Goal: Transaction & Acquisition: Purchase product/service

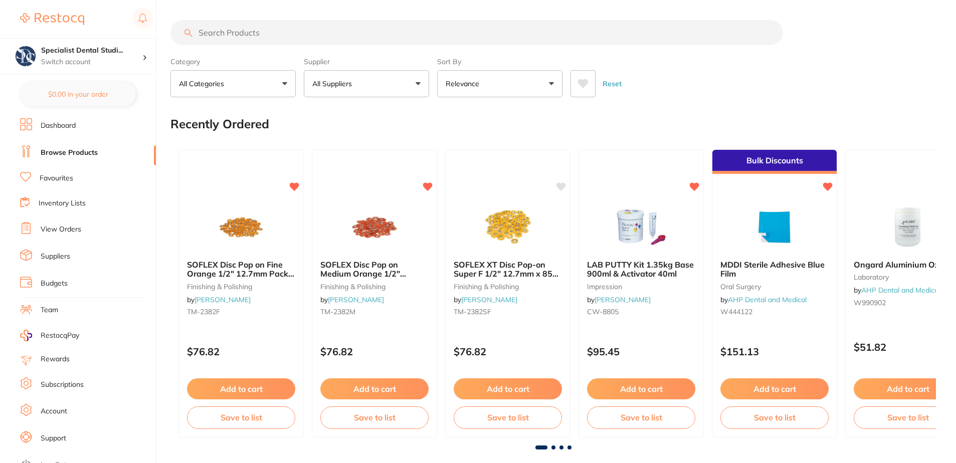
click at [369, 88] on button "All Suppliers" at bounding box center [366, 83] width 125 height 27
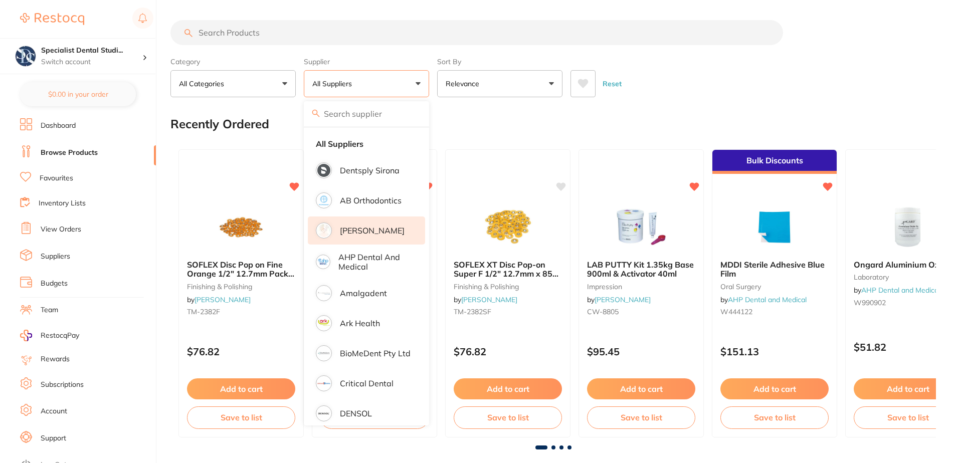
click at [362, 227] on p "[PERSON_NAME]" at bounding box center [372, 230] width 65 height 9
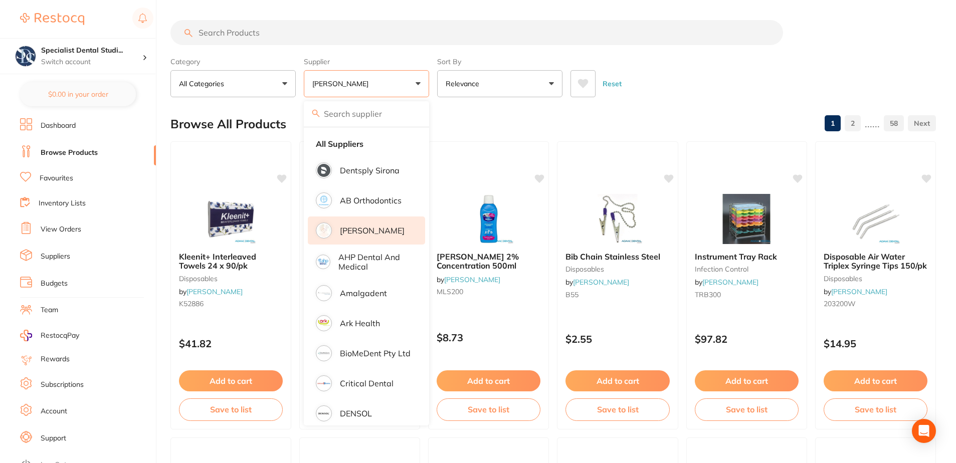
click at [252, 40] on input "search" at bounding box center [476, 32] width 613 height 25
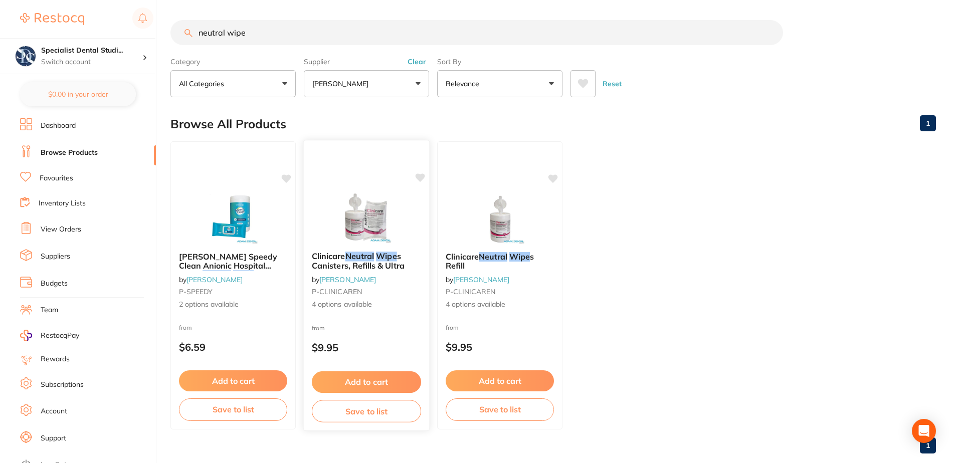
type input "neutral wipe"
click at [369, 187] on div "Clinicare Neutral Wipe s Canisters, Refills & Ultra by [PERSON_NAME] P-CLINICAR…" at bounding box center [366, 285] width 127 height 291
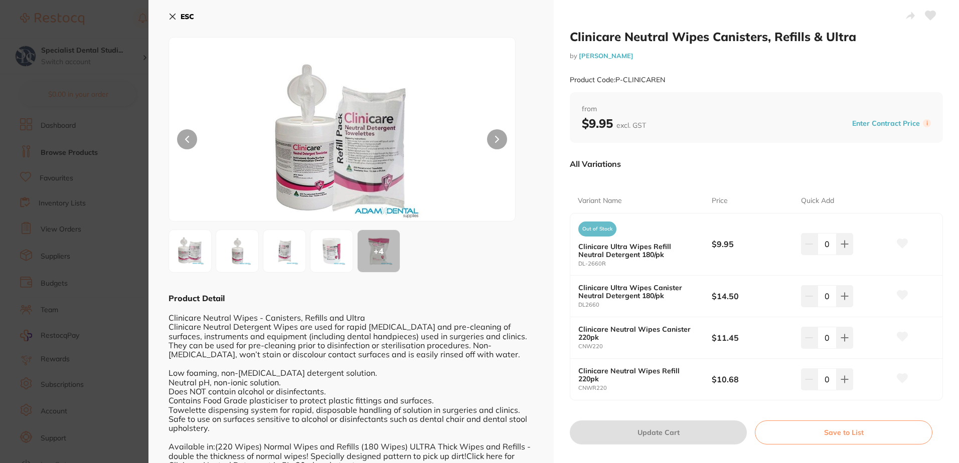
click at [904, 242] on icon at bounding box center [902, 243] width 11 height 9
click at [900, 291] on icon at bounding box center [902, 295] width 11 height 10
click at [844, 248] on icon at bounding box center [844, 244] width 8 height 8
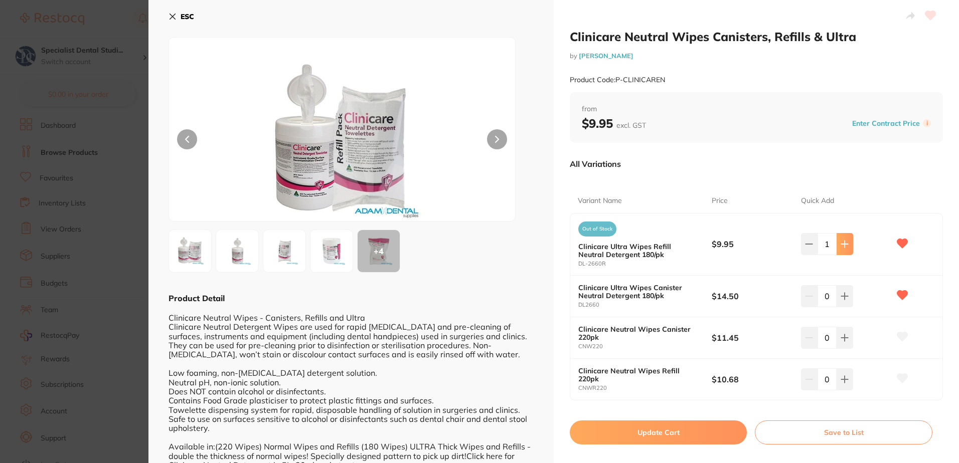
click at [844, 248] on icon at bounding box center [844, 244] width 8 height 8
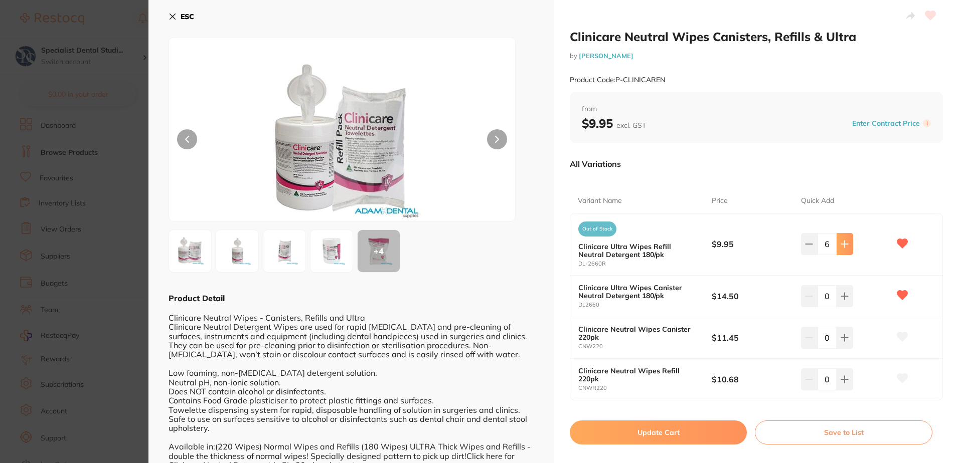
click at [844, 248] on icon at bounding box center [844, 244] width 8 height 8
type input "10"
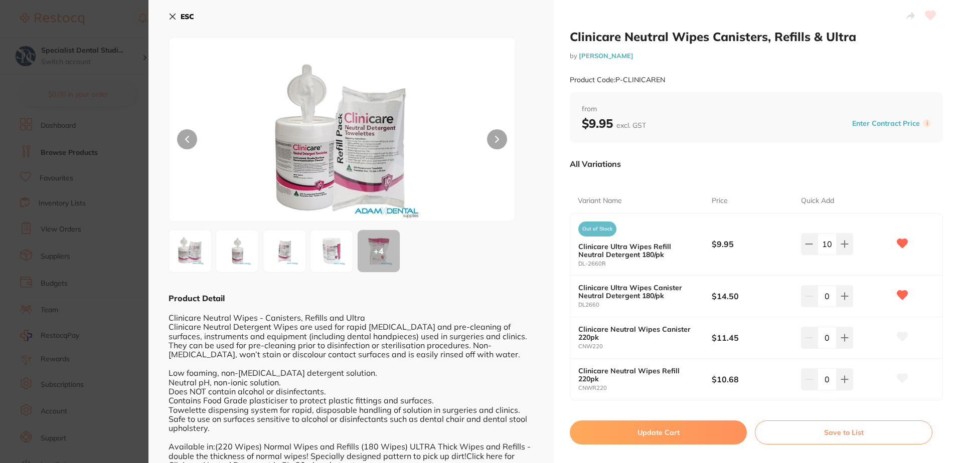
click at [693, 427] on button "Update Cart" at bounding box center [658, 433] width 177 height 24
checkbox input "false"
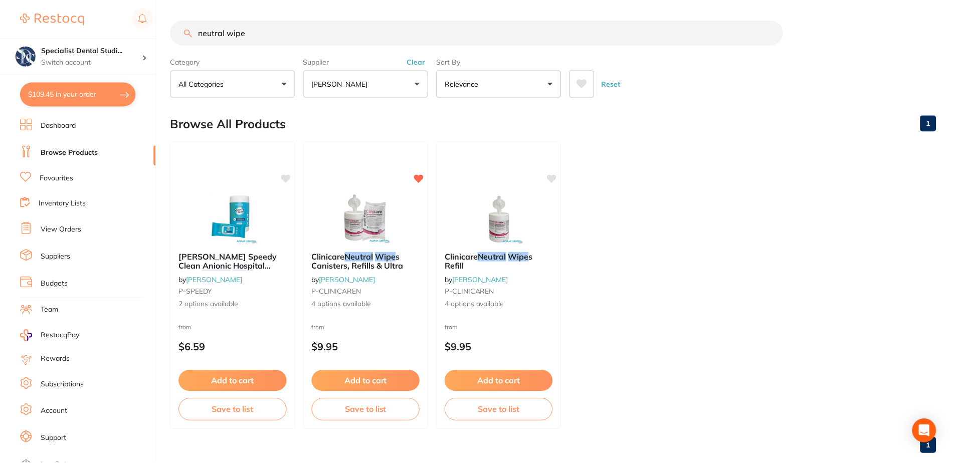
scroll to position [19, 0]
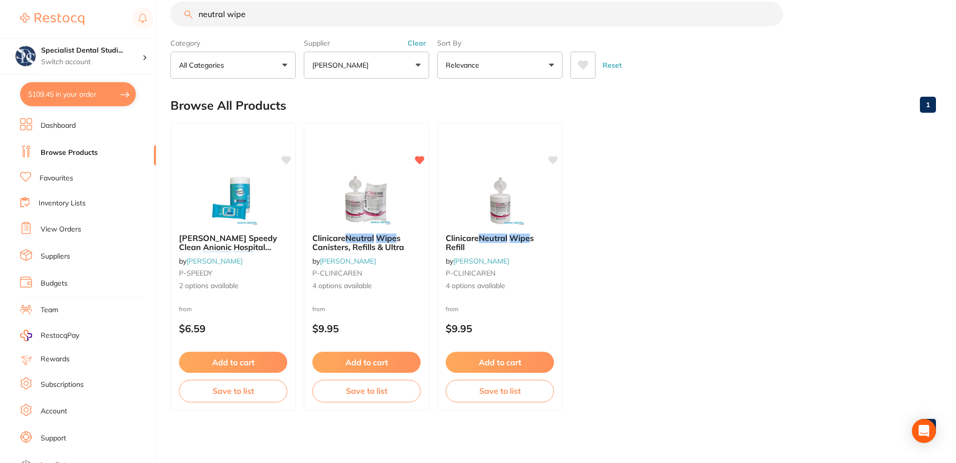
click at [207, 15] on input "neutral wipe" at bounding box center [476, 14] width 613 height 25
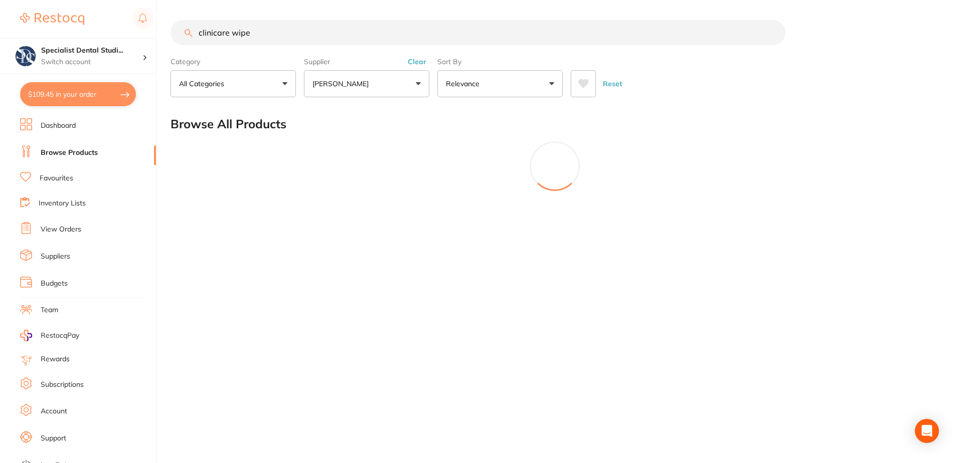
type input "clinicare wipe"
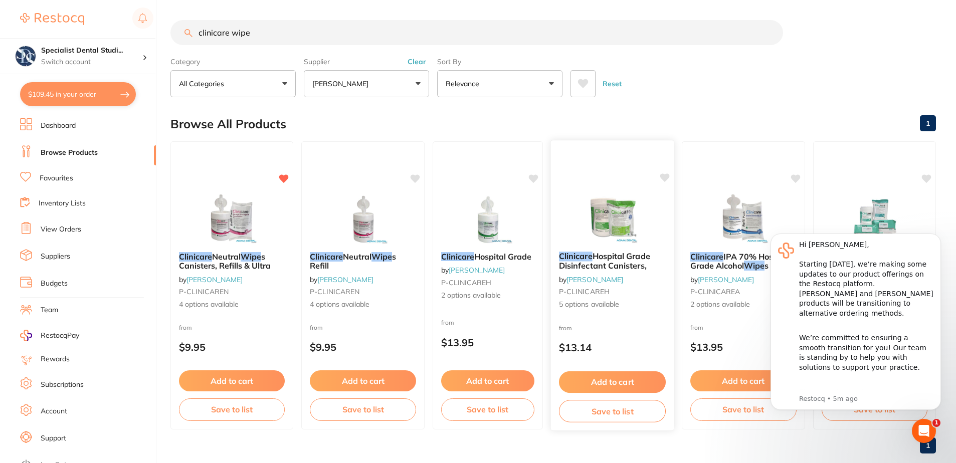
click at [616, 214] on img at bounding box center [613, 218] width 66 height 51
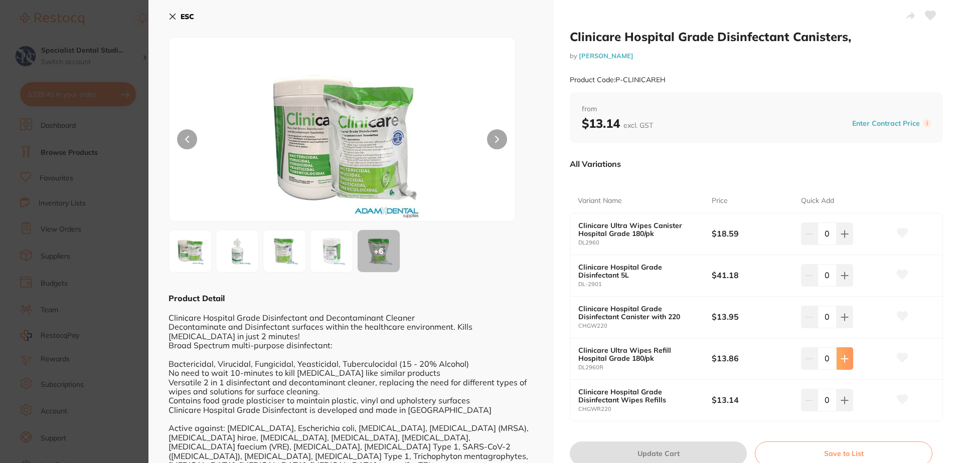
click at [845, 238] on icon at bounding box center [844, 234] width 8 height 8
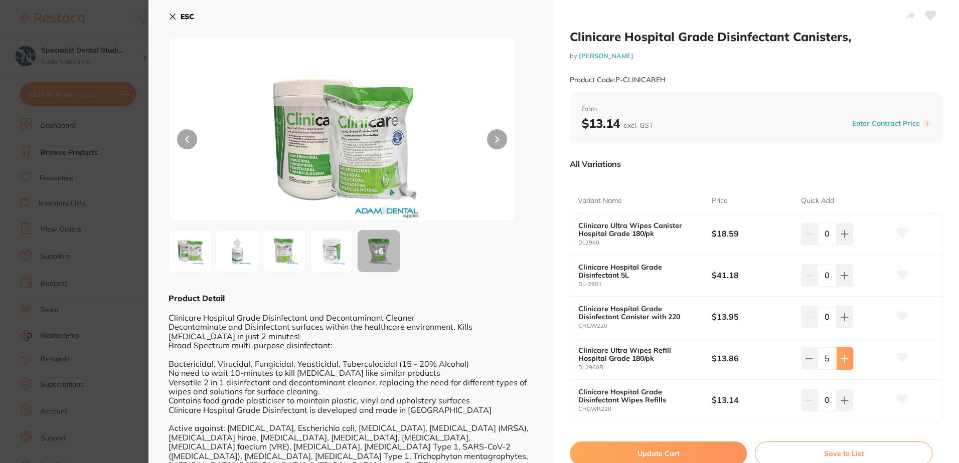
click at [845, 238] on icon at bounding box center [844, 234] width 8 height 8
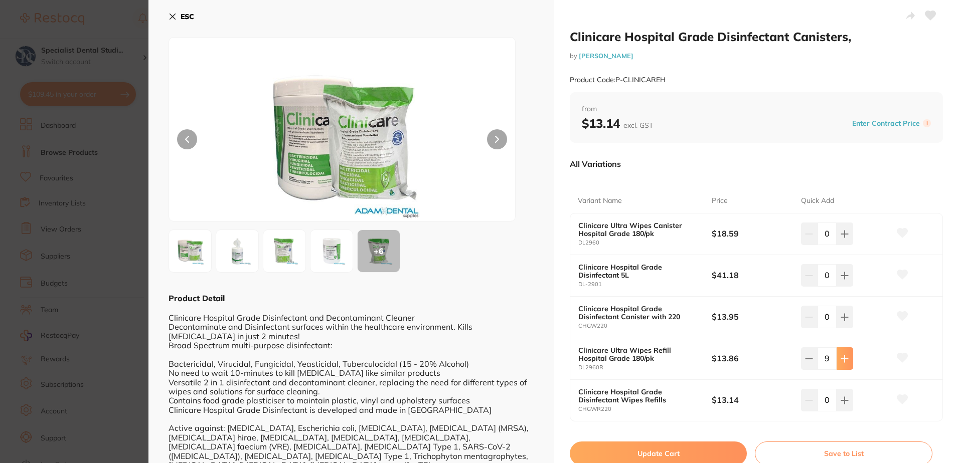
type input "10"
click at [899, 356] on icon at bounding box center [902, 357] width 11 height 9
click at [675, 452] on button "Update Cart" at bounding box center [658, 454] width 177 height 24
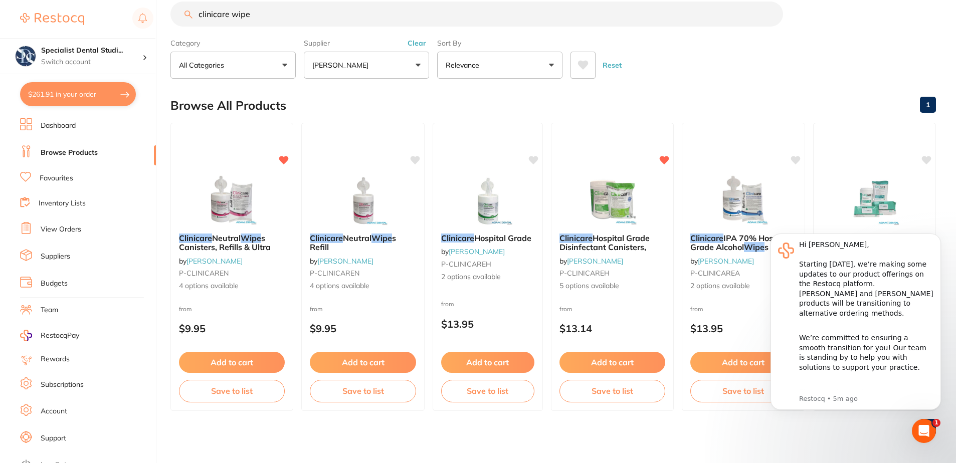
scroll to position [1, 0]
drag, startPoint x: 324, startPoint y: 18, endPoint x: 102, endPoint y: 21, distance: 222.1
click at [102, 21] on div "$261.91 Specialist Dental Studi... Switch account Specialist Dental Studio $261…" at bounding box center [478, 212] width 956 height 463
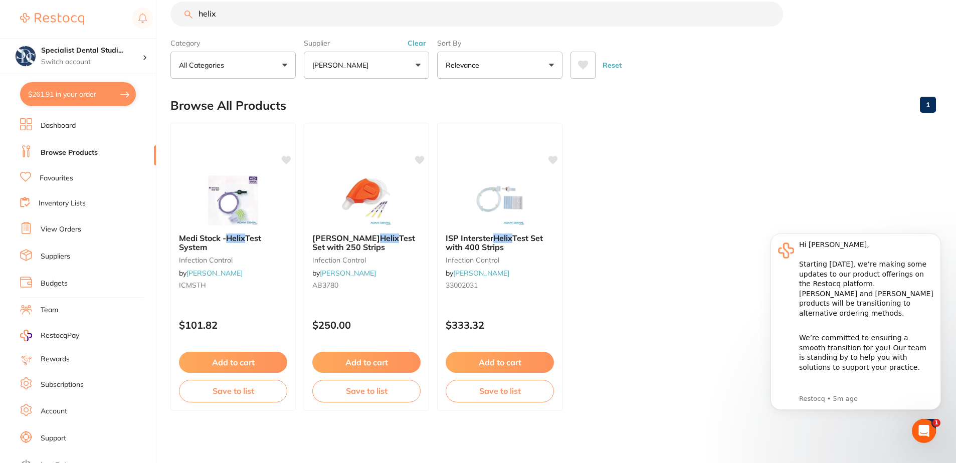
scroll to position [0, 0]
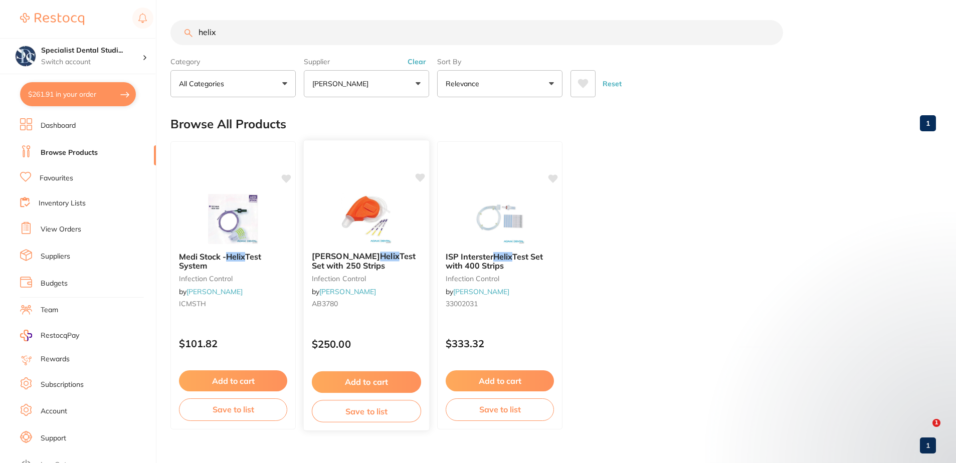
type input "helix"
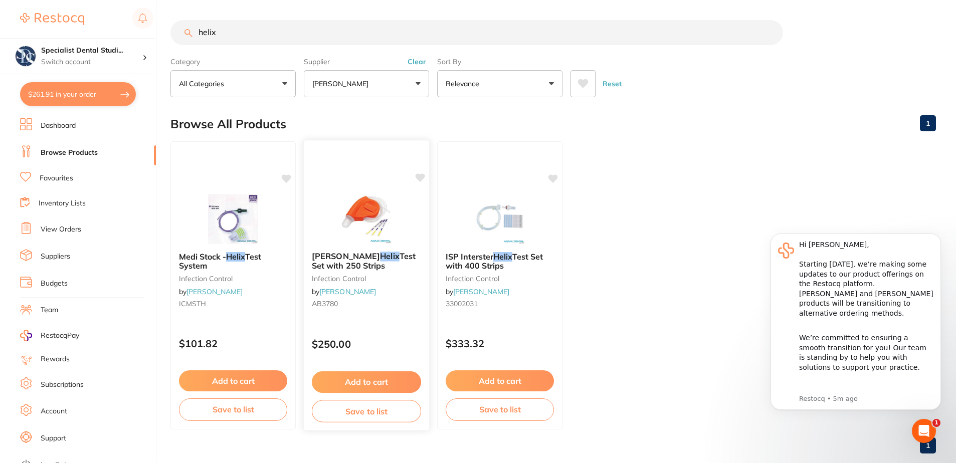
click at [365, 389] on button "Add to cart" at bounding box center [366, 383] width 109 height 22
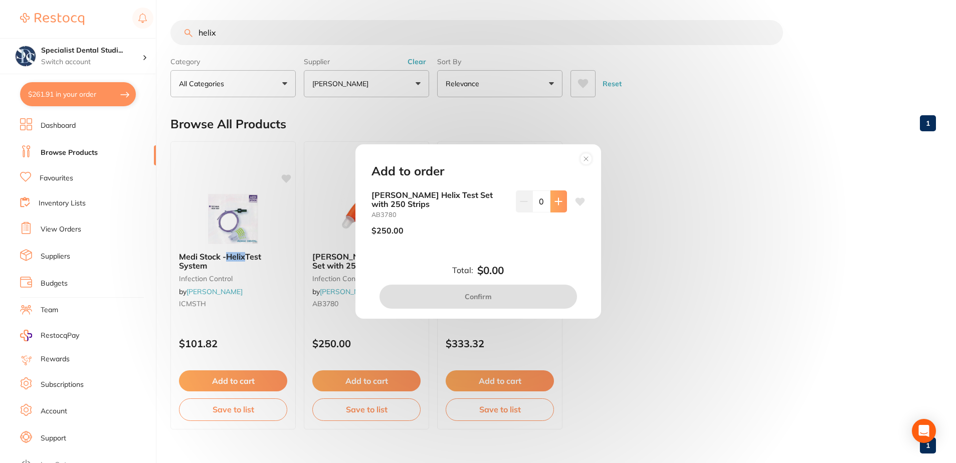
click at [561, 203] on button at bounding box center [559, 202] width 17 height 22
type input "1"
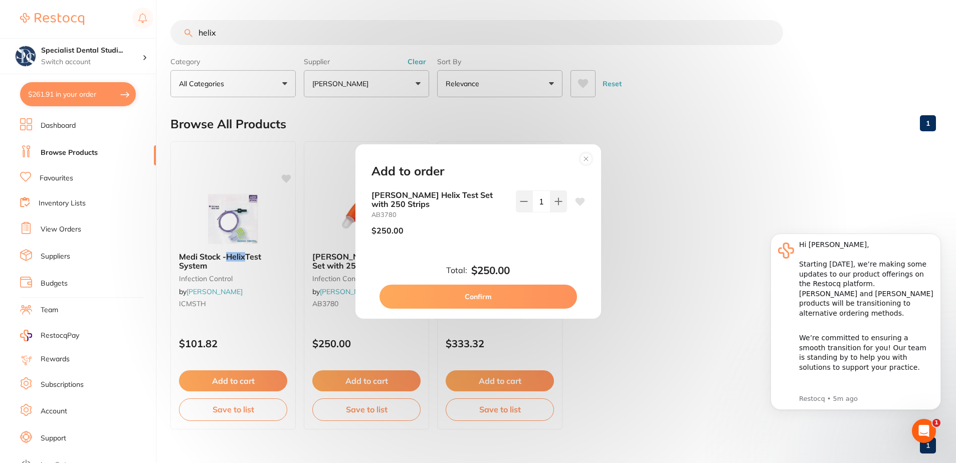
click at [580, 203] on icon at bounding box center [580, 202] width 10 height 8
click at [524, 295] on button "Confirm" at bounding box center [479, 297] width 198 height 24
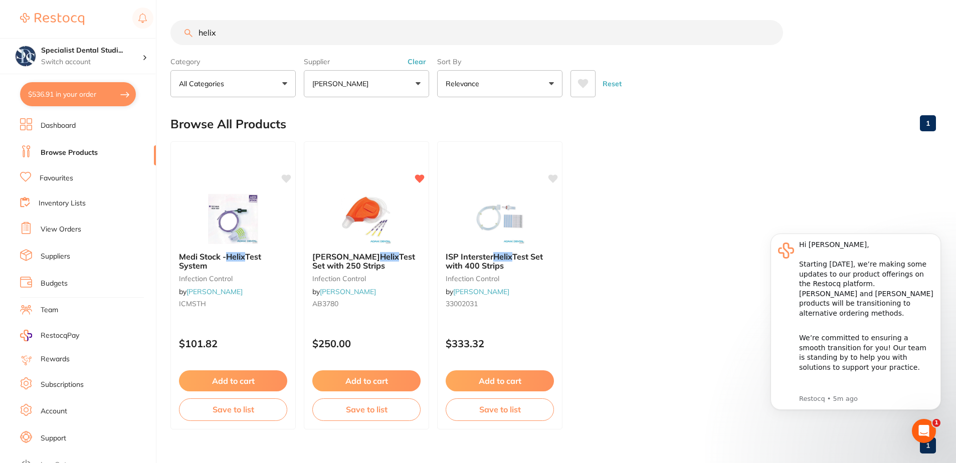
click at [315, 31] on input "helix" at bounding box center [476, 32] width 613 height 25
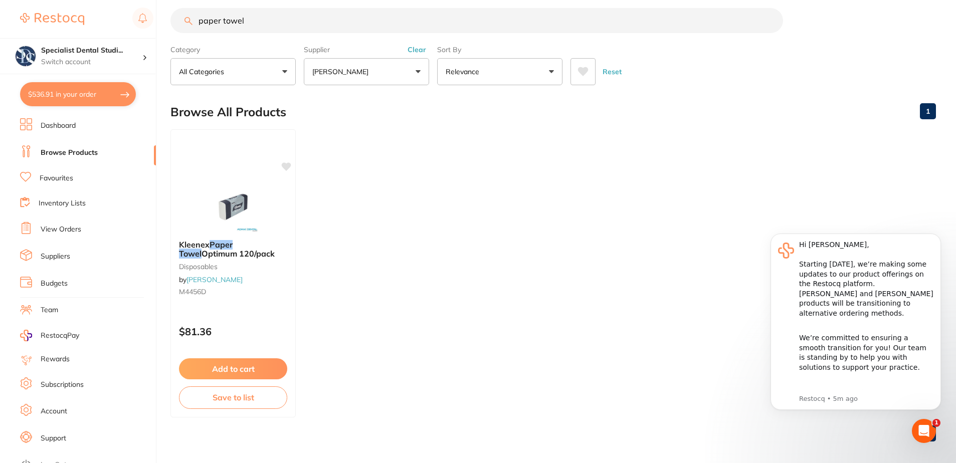
scroll to position [19, 0]
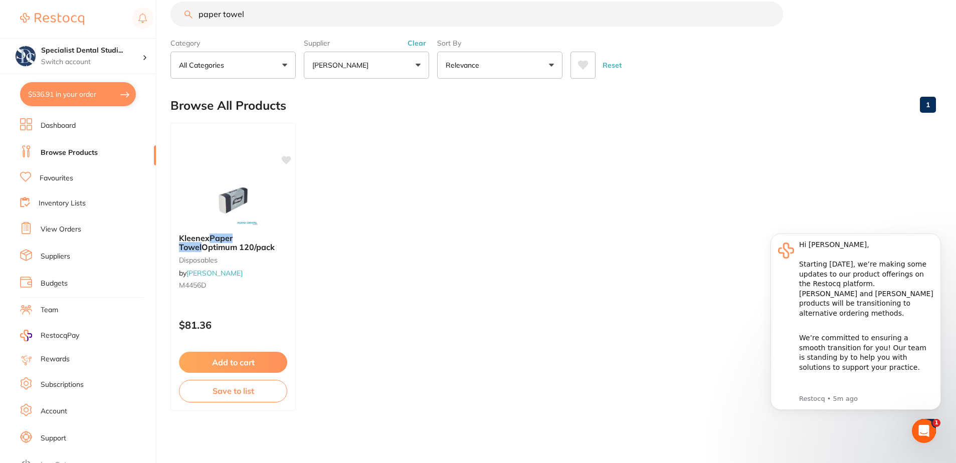
click at [251, 2] on input "paper towel" at bounding box center [476, 14] width 613 height 25
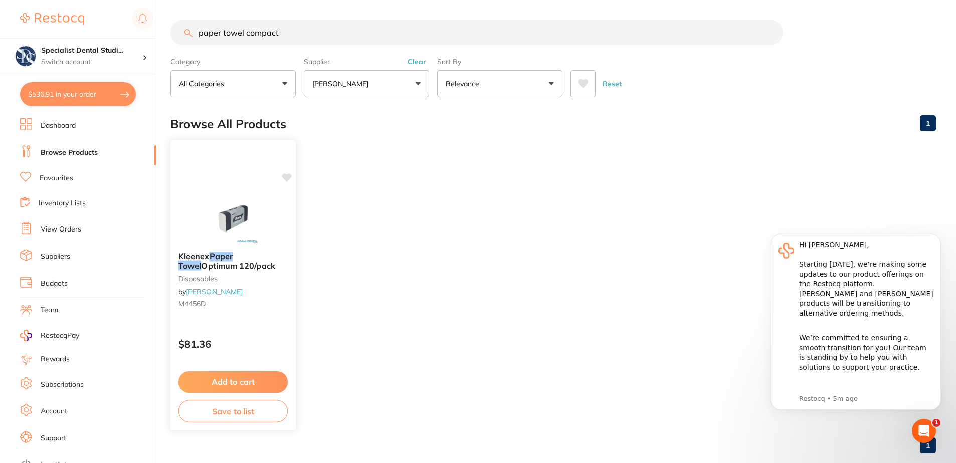
scroll to position [0, 0]
click at [276, 31] on input "paper towel compact" at bounding box center [476, 32] width 613 height 25
drag, startPoint x: 278, startPoint y: 33, endPoint x: 41, endPoint y: 35, distance: 237.2
click at [41, 35] on div "$536.91 Specialist Dental Studi... Switch account Specialist Dental Studio $536…" at bounding box center [478, 231] width 956 height 463
type input "j"
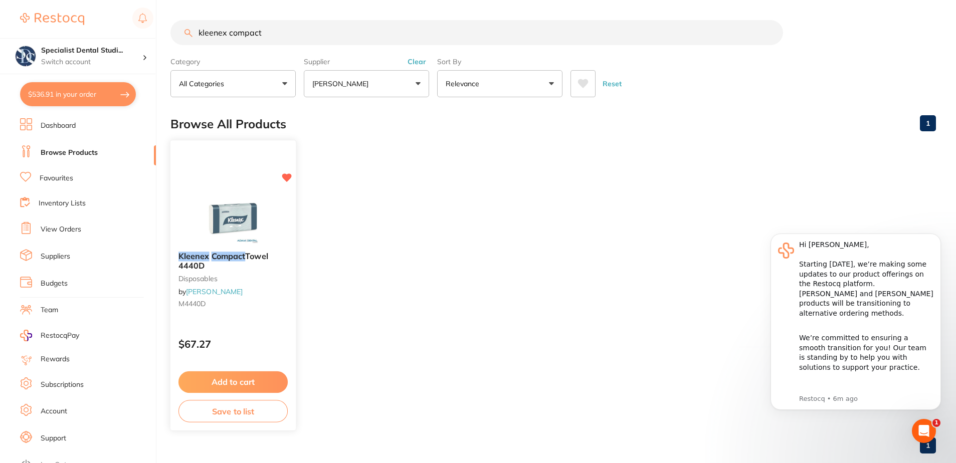
type input "kleenex compact"
click at [260, 379] on button "Add to cart" at bounding box center [233, 383] width 109 height 22
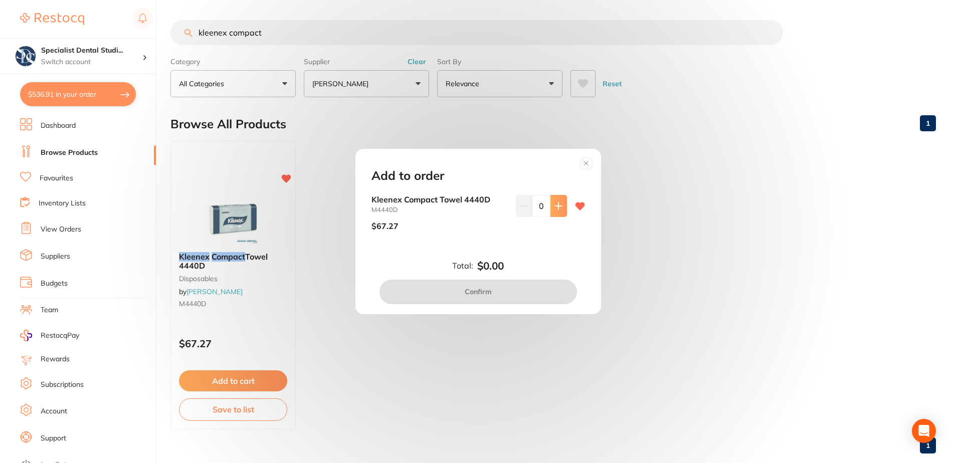
click at [558, 202] on button at bounding box center [559, 206] width 17 height 22
type input "1"
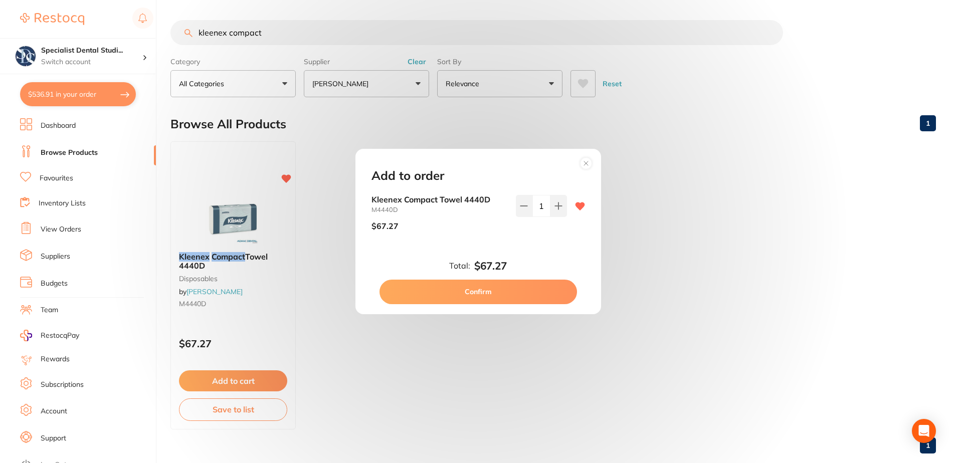
click at [527, 284] on button "Confirm" at bounding box center [479, 292] width 198 height 24
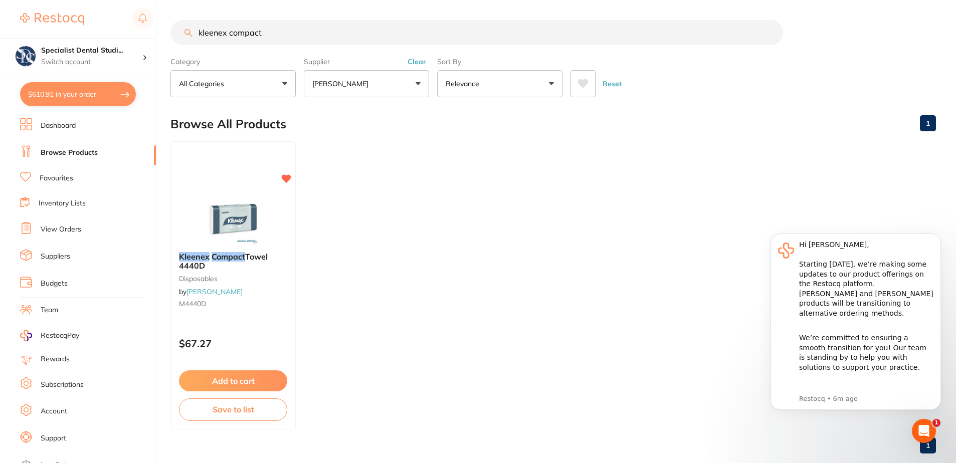
click at [314, 41] on input "kleenex compact" at bounding box center [476, 32] width 613 height 25
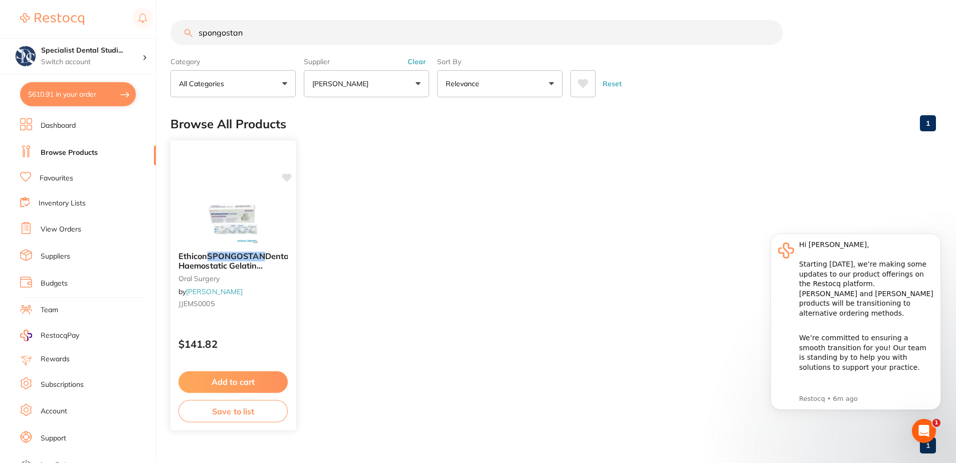
type input "spongostan"
click at [217, 381] on button "Add to cart" at bounding box center [233, 383] width 109 height 22
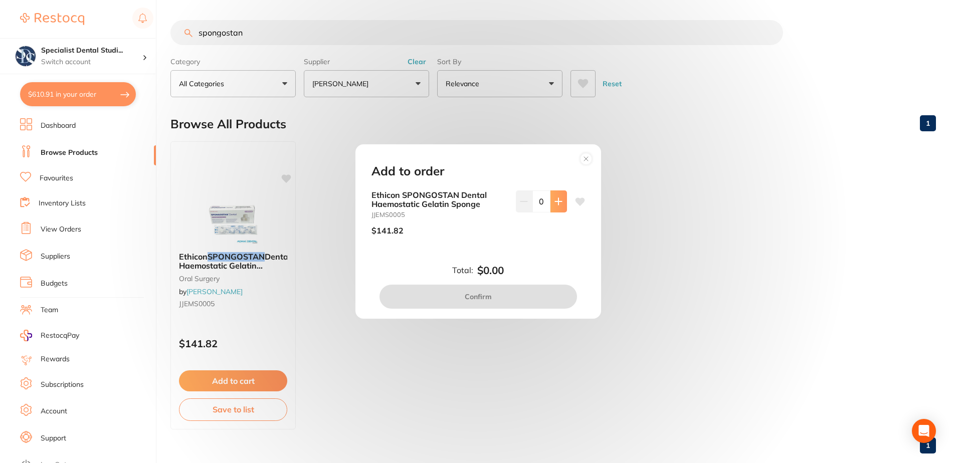
click at [552, 206] on button at bounding box center [559, 202] width 17 height 22
type input "1"
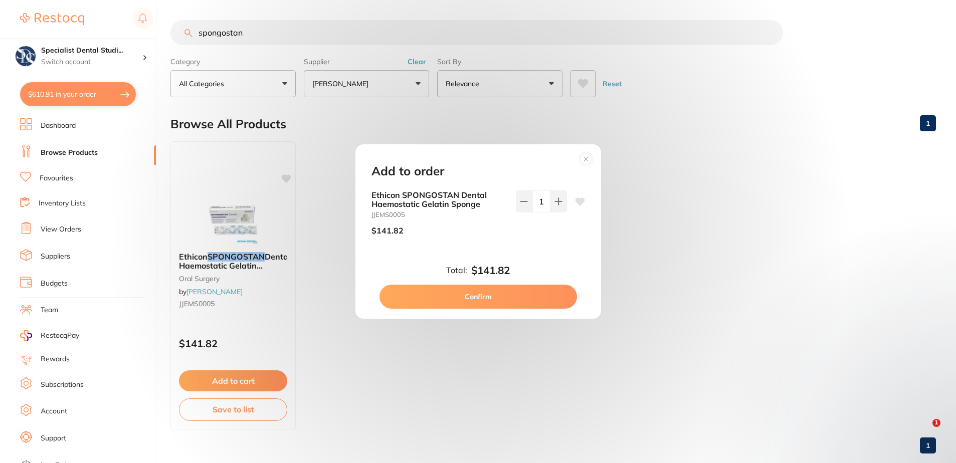
click at [576, 202] on icon at bounding box center [580, 202] width 10 height 8
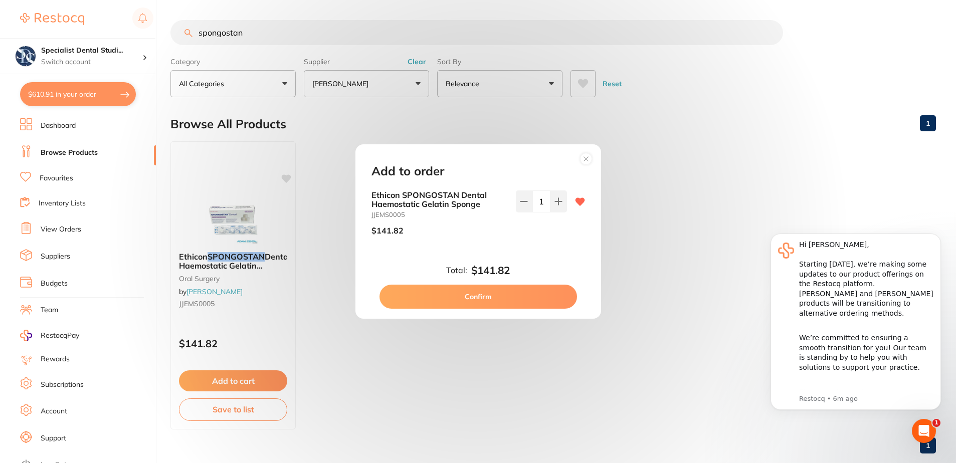
click at [518, 287] on button "Confirm" at bounding box center [479, 297] width 198 height 24
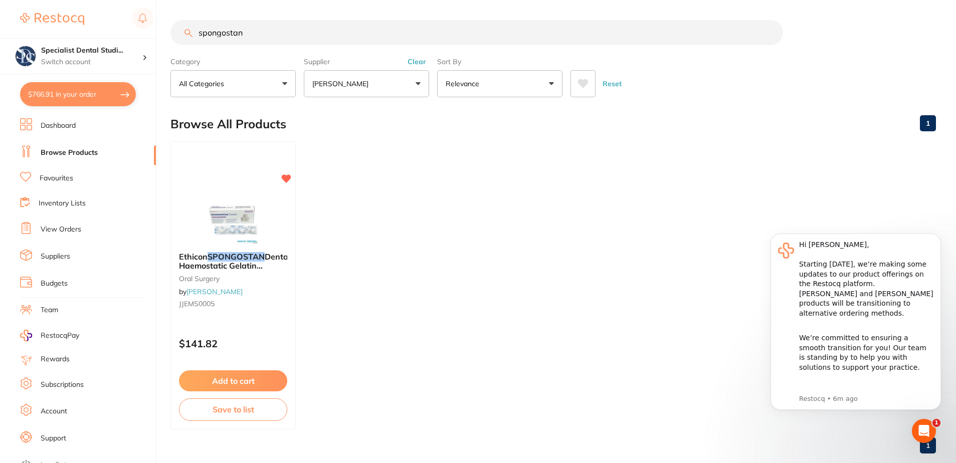
click at [372, 77] on button "[PERSON_NAME]" at bounding box center [366, 83] width 125 height 27
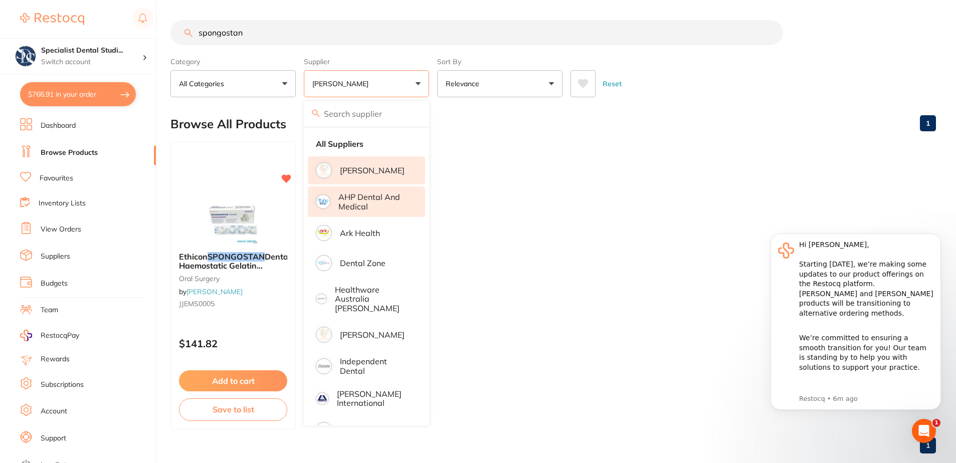
click at [351, 208] on p "AHP Dental and Medical" at bounding box center [374, 202] width 73 height 19
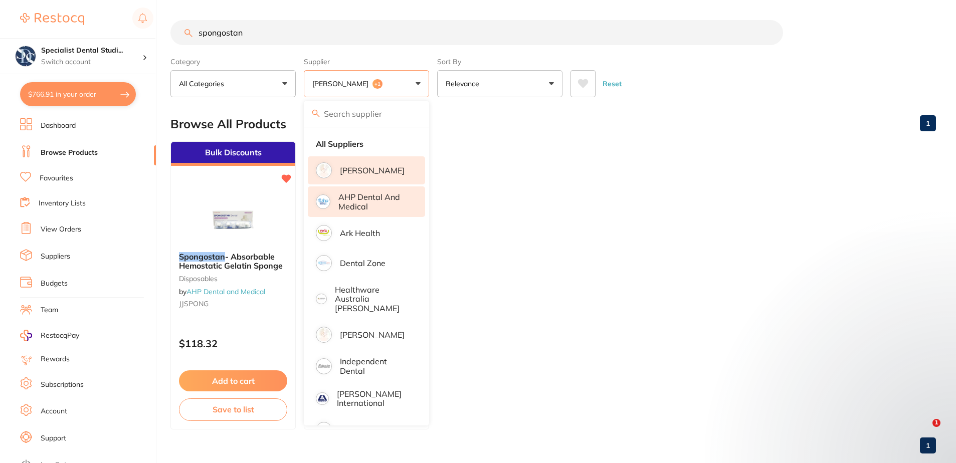
click at [348, 204] on p "AHP Dental and Medical" at bounding box center [374, 202] width 73 height 19
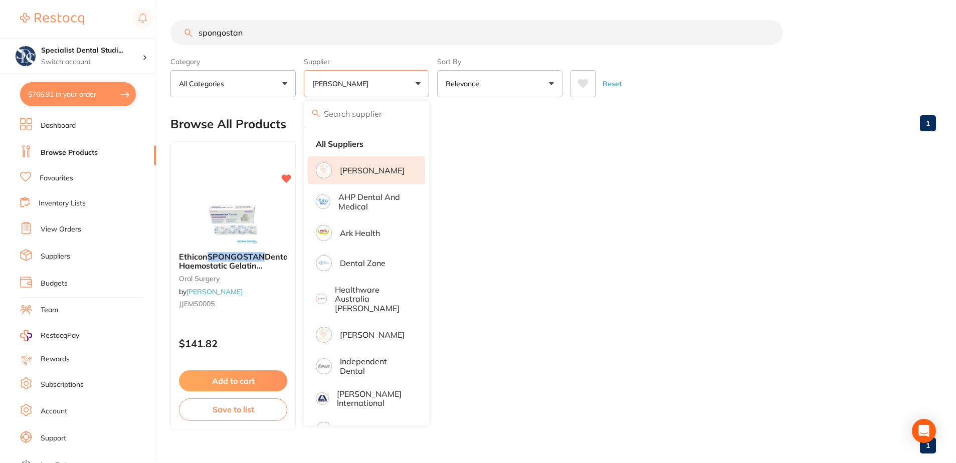
click at [373, 170] on p "[PERSON_NAME]" at bounding box center [372, 170] width 65 height 9
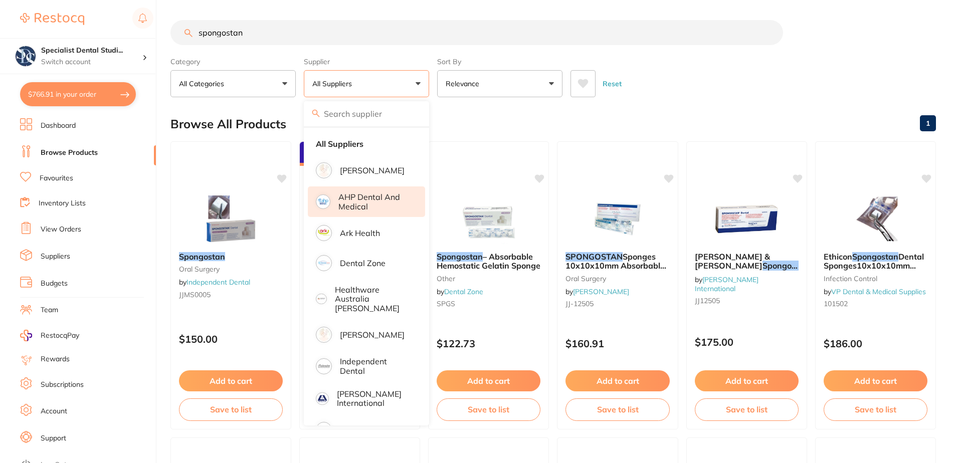
click at [353, 196] on p "AHP Dental and Medical" at bounding box center [374, 202] width 73 height 19
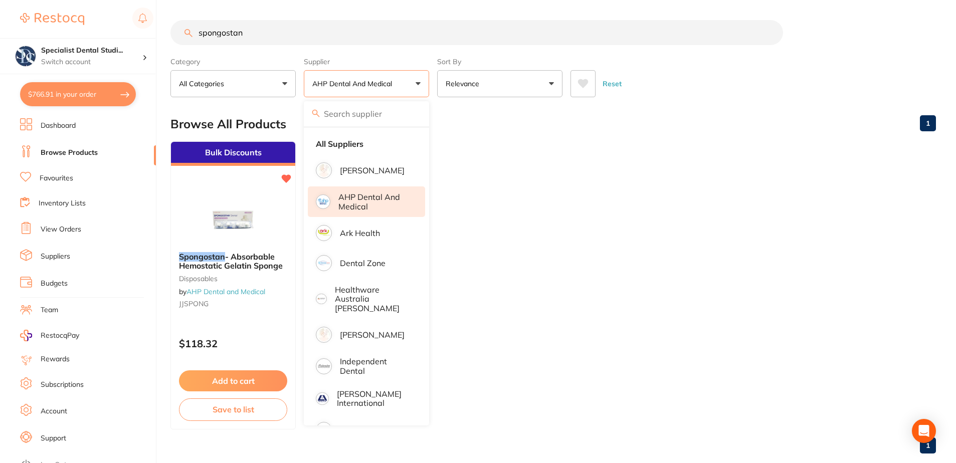
click at [501, 197] on ul "Bulk Discounts Spongostan - Absorbable Hemostatic Gelatin Sponge disposables by…" at bounding box center [553, 285] width 766 height 288
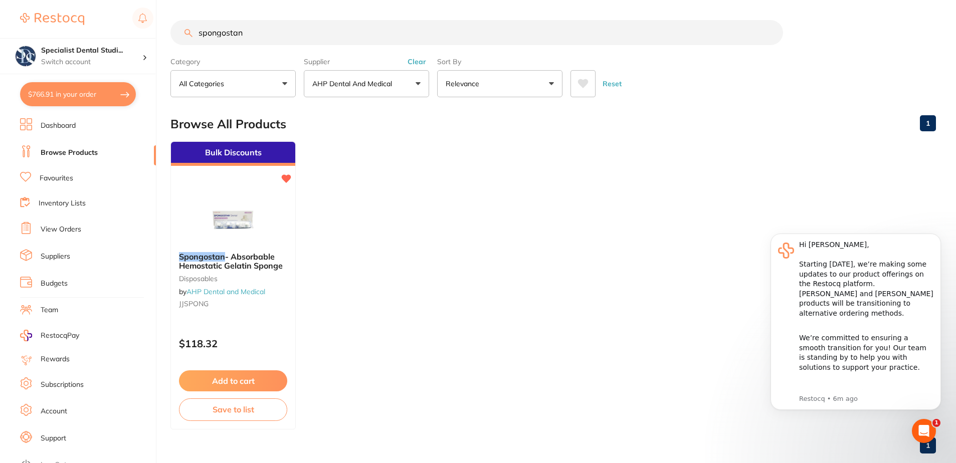
drag, startPoint x: 322, startPoint y: 32, endPoint x: 115, endPoint y: 37, distance: 207.1
click at [115, 37] on div "$766.91 Specialist Dental Studi... Switch account Specialist Dental Studio $766…" at bounding box center [478, 231] width 956 height 463
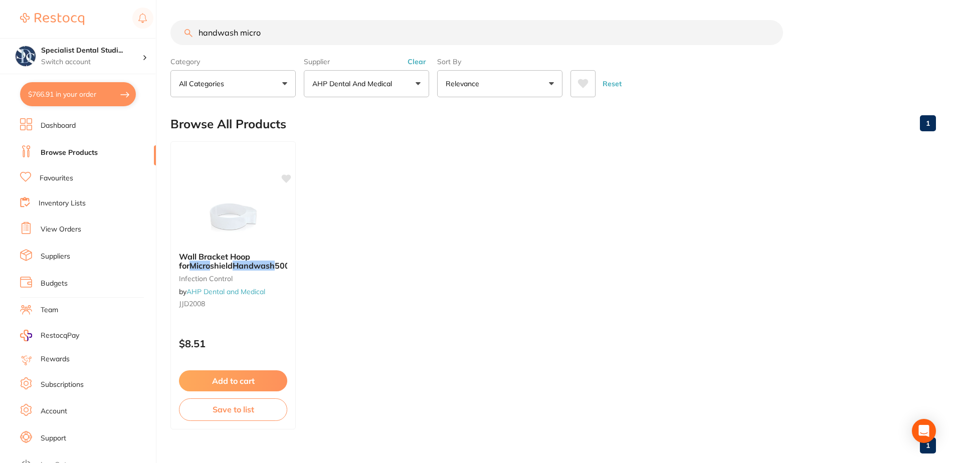
click at [216, 34] on input "handwash micro" at bounding box center [476, 32] width 613 height 25
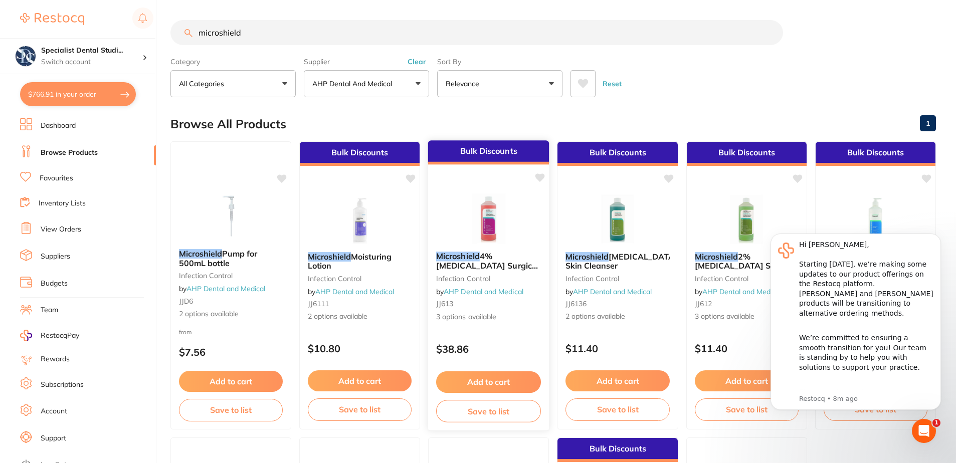
type input "microshield"
click at [489, 201] on img at bounding box center [489, 218] width 66 height 51
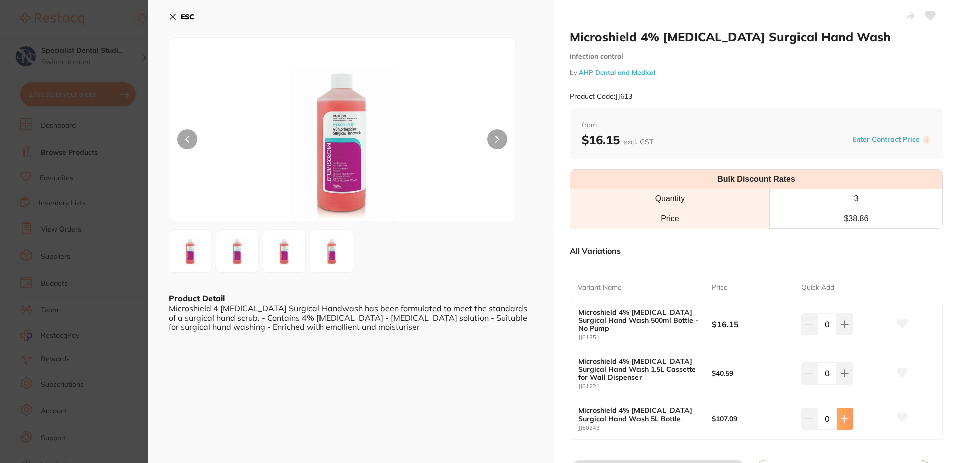
click at [843, 328] on icon at bounding box center [844, 324] width 7 height 7
type input "1"
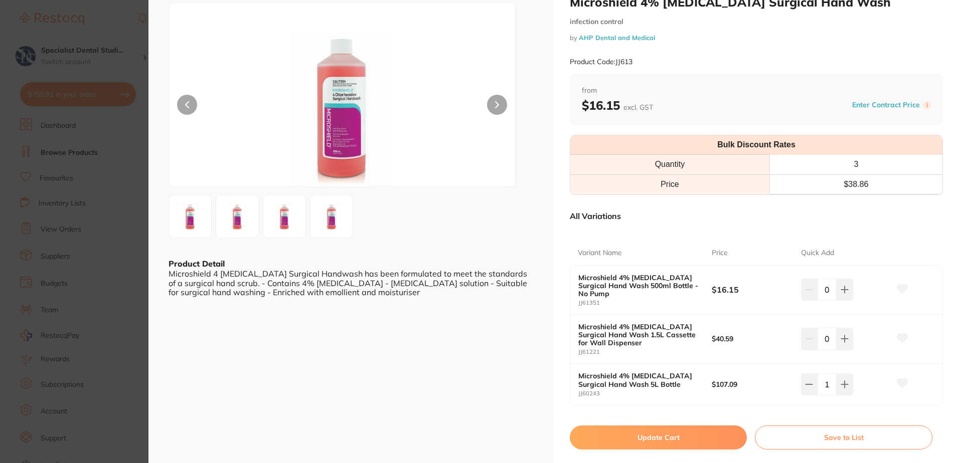
scroll to position [50, 0]
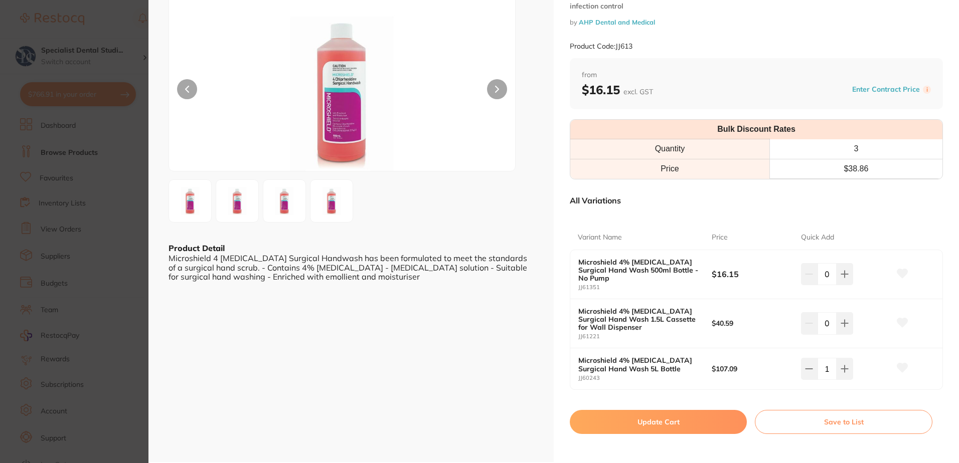
click at [904, 369] on icon at bounding box center [902, 368] width 11 height 9
click at [620, 426] on button "Update Cart" at bounding box center [658, 422] width 177 height 24
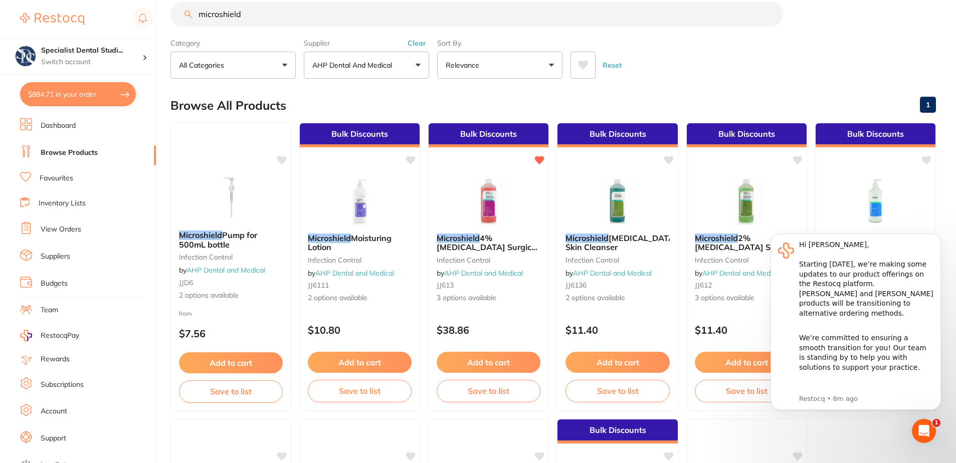
drag, startPoint x: 317, startPoint y: 13, endPoint x: -2, endPoint y: 11, distance: 319.4
click at [0, 11] on html "$884.71 Specialist Dental Studi... Switch account Specialist Dental Studio $884…" at bounding box center [478, 212] width 956 height 463
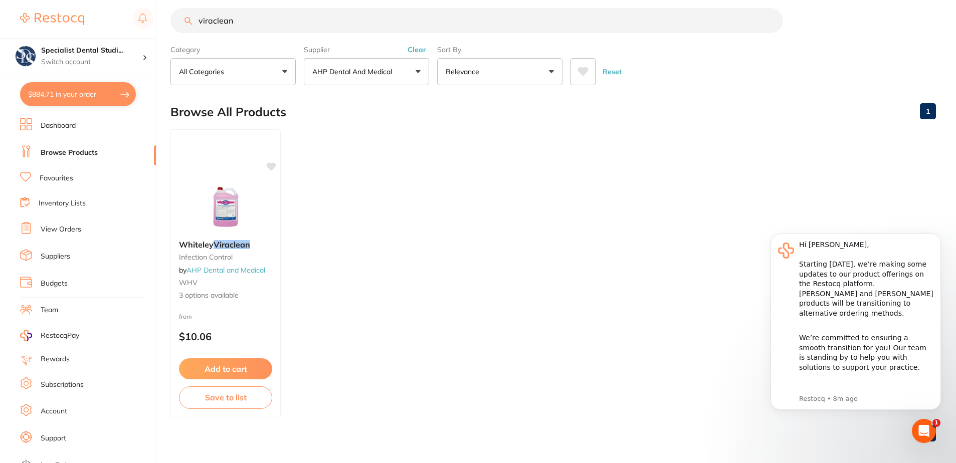
scroll to position [19, 0]
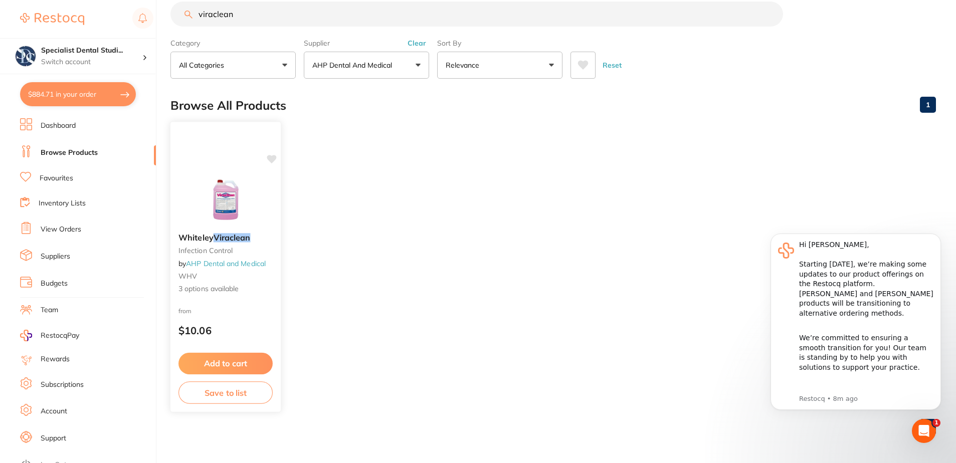
type input "viraclean"
click at [235, 218] on img at bounding box center [226, 199] width 66 height 51
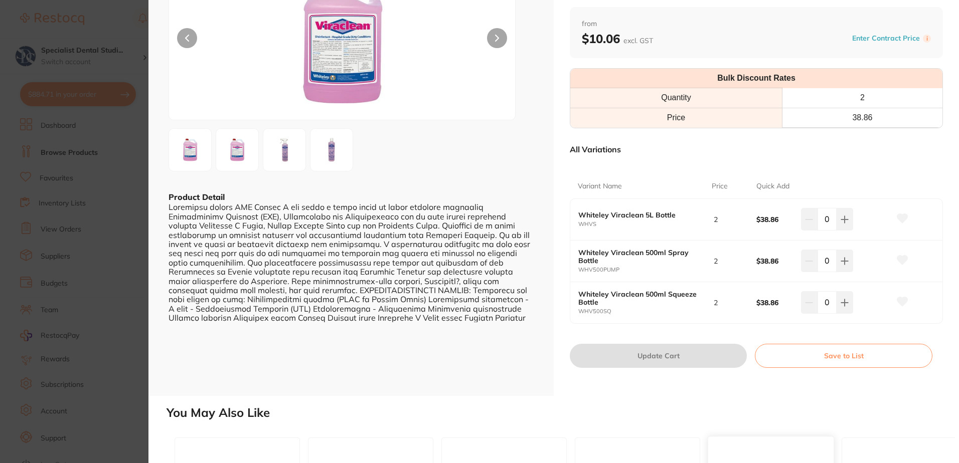
scroll to position [100, 0]
click at [840, 224] on icon at bounding box center [844, 221] width 8 height 8
type input "1"
click at [899, 221] on icon at bounding box center [902, 219] width 11 height 9
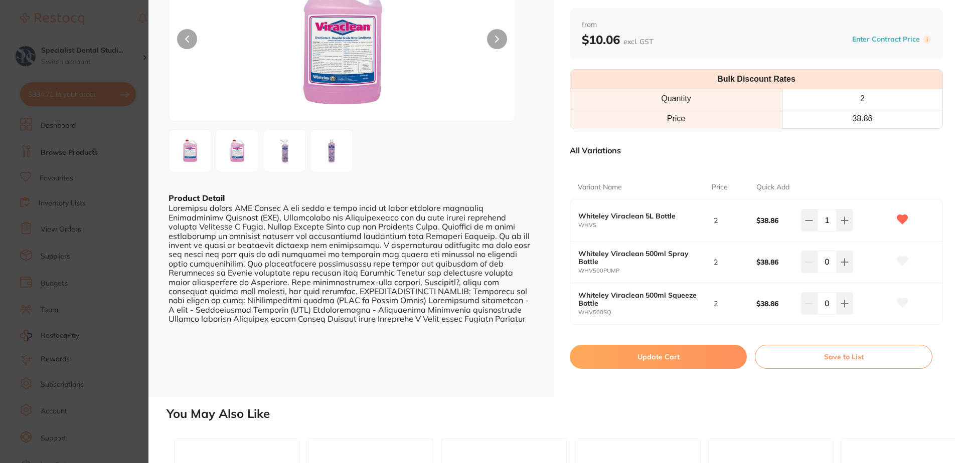
click at [709, 361] on button "Update Cart" at bounding box center [658, 357] width 177 height 24
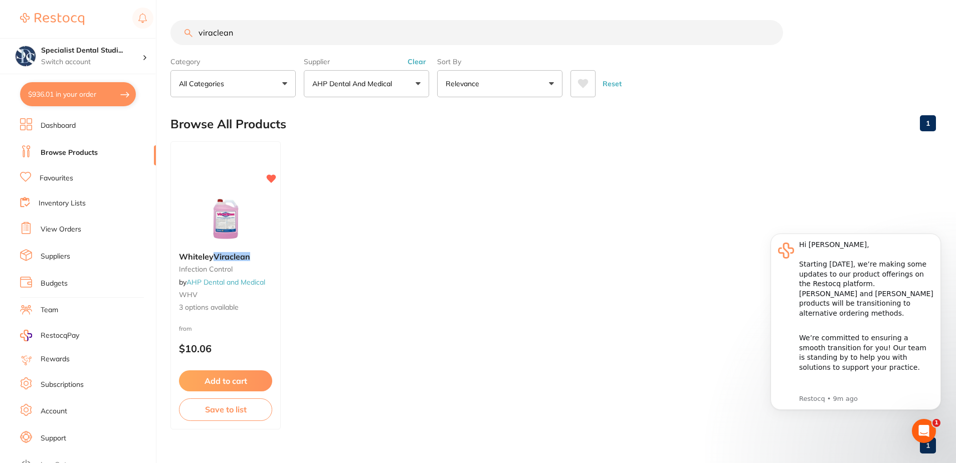
drag, startPoint x: 321, startPoint y: 6, endPoint x: -2, endPoint y: -2, distance: 323.5
click at [0, 0] on html "$936.01 Specialist Dental Studi... Switch account Specialist Dental Studio $936…" at bounding box center [478, 231] width 956 height 463
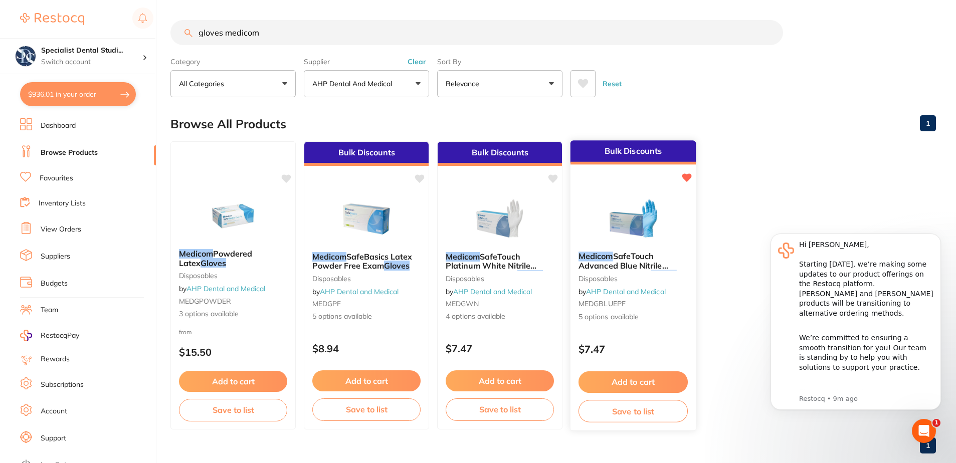
type input "gloves medicom"
click at [622, 218] on img at bounding box center [633, 218] width 66 height 51
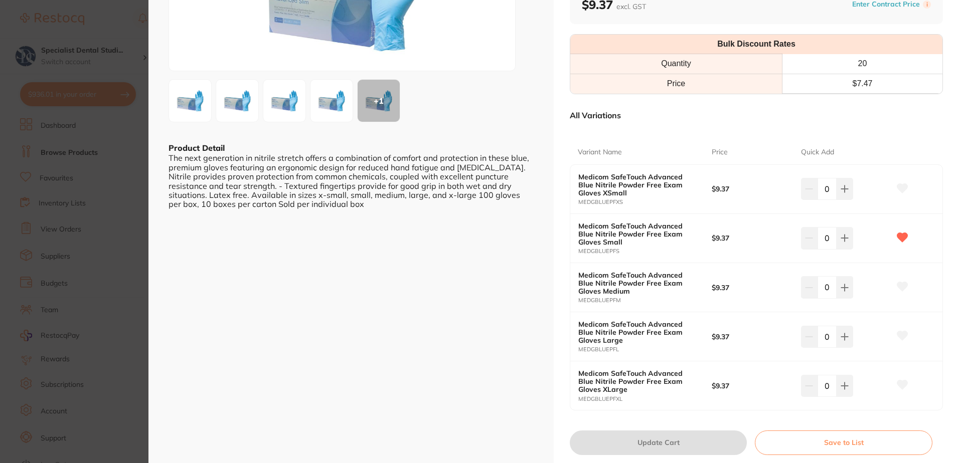
click at [897, 191] on icon at bounding box center [902, 189] width 11 height 10
click at [901, 288] on icon at bounding box center [902, 286] width 11 height 9
click at [846, 193] on icon at bounding box center [844, 189] width 8 height 8
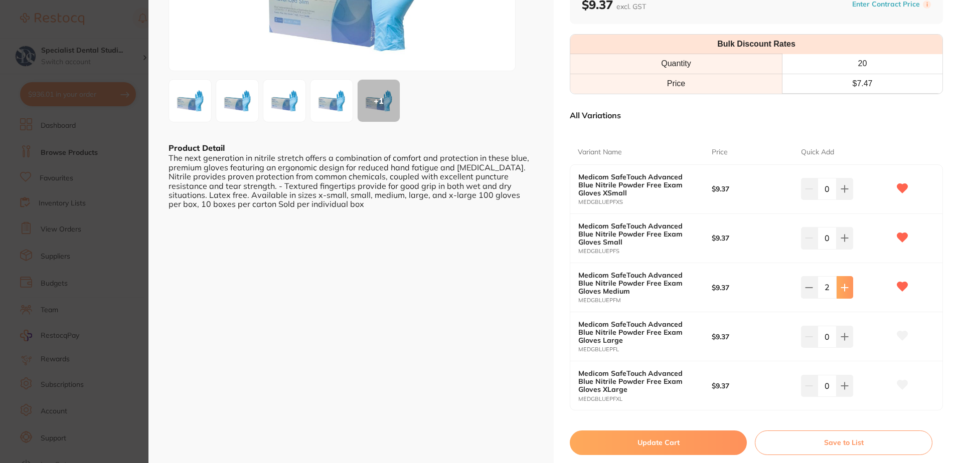
click at [846, 193] on icon at bounding box center [844, 189] width 8 height 8
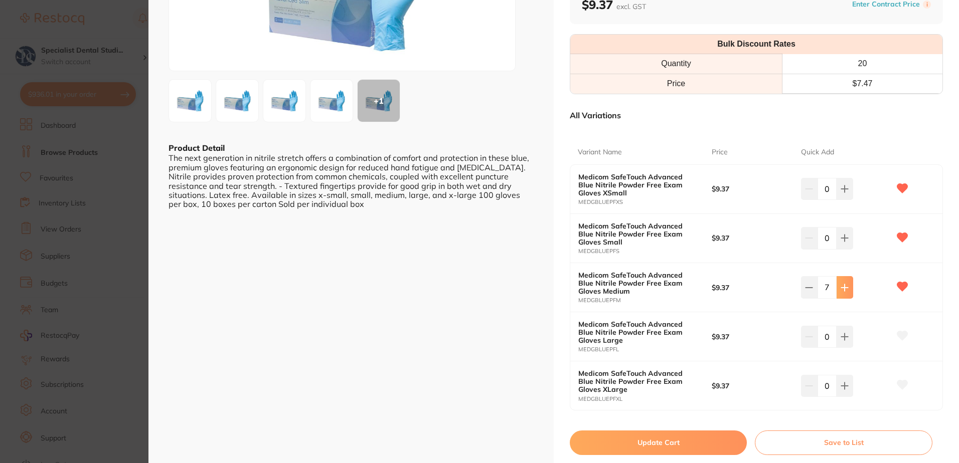
click at [846, 193] on icon at bounding box center [844, 189] width 8 height 8
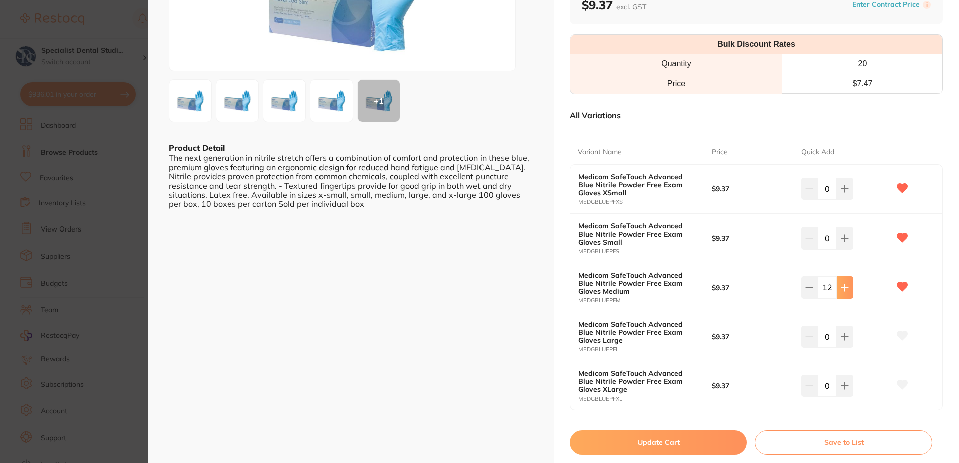
click at [846, 193] on icon at bounding box center [844, 189] width 8 height 8
click at [805, 193] on icon at bounding box center [809, 189] width 8 height 8
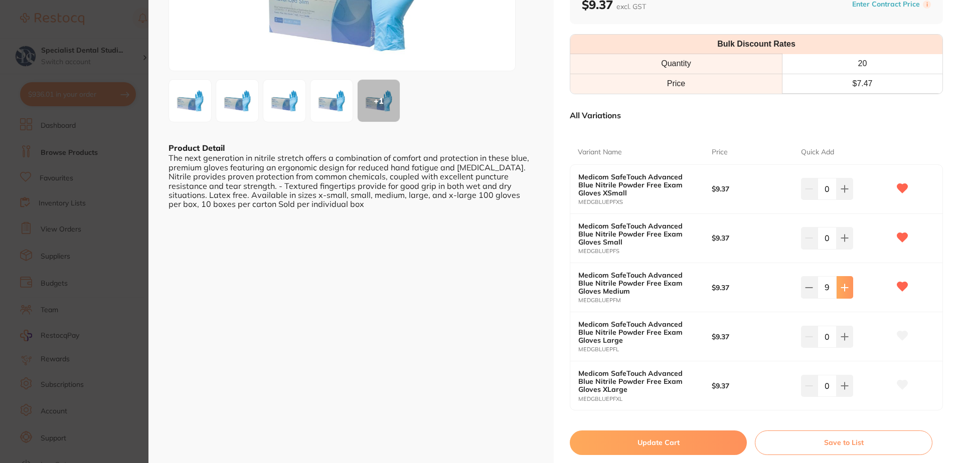
click at [841, 193] on icon at bounding box center [844, 189] width 7 height 7
type input "10"
click at [842, 193] on icon at bounding box center [844, 189] width 7 height 7
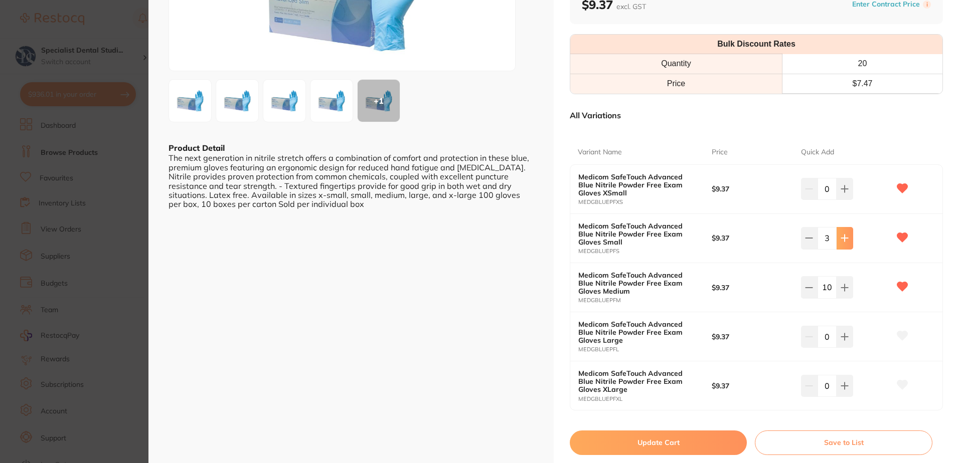
click at [842, 193] on icon at bounding box center [844, 189] width 7 height 7
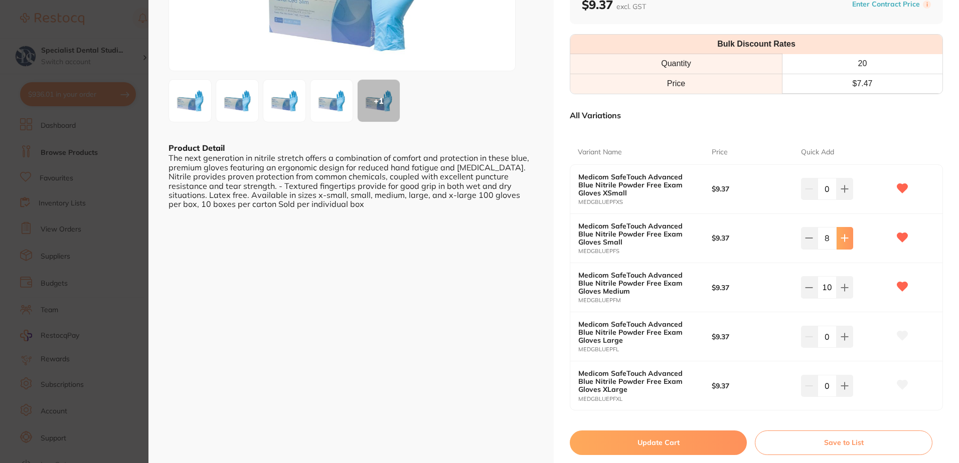
click at [842, 193] on icon at bounding box center [844, 189] width 7 height 7
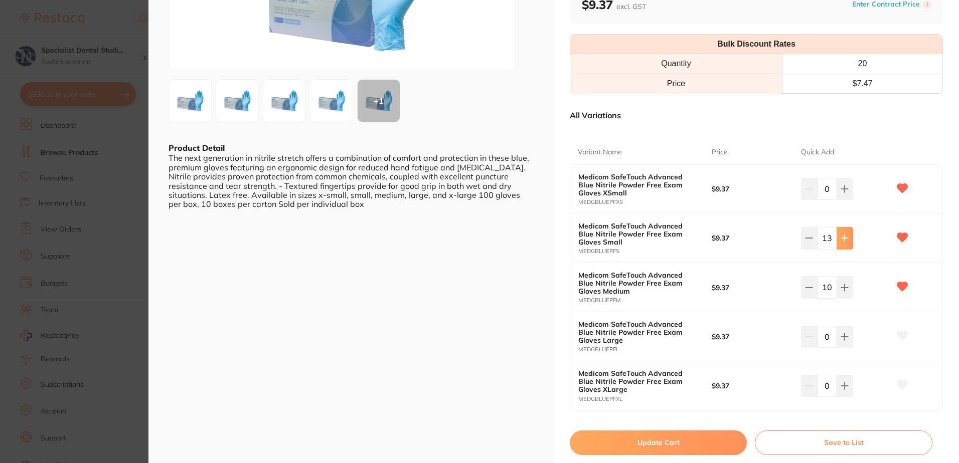
click at [842, 193] on icon at bounding box center [844, 189] width 7 height 7
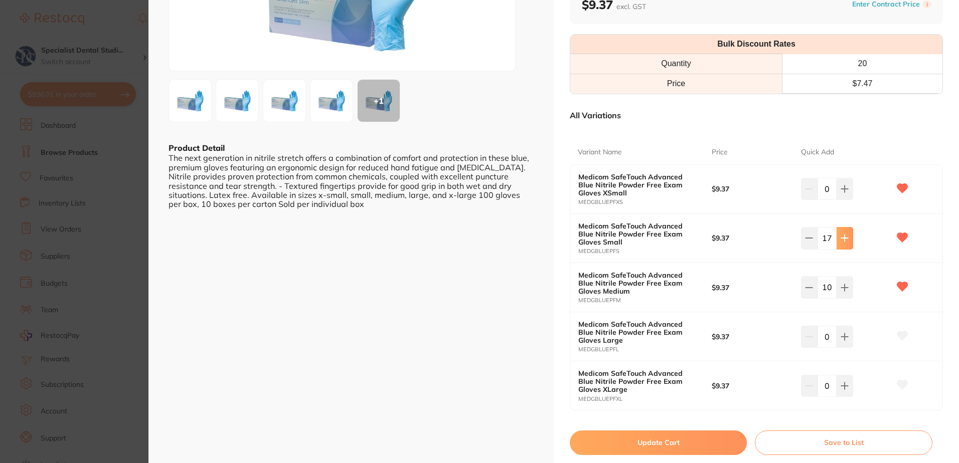
click at [842, 193] on icon at bounding box center [844, 189] width 7 height 7
type input "20"
click at [843, 182] on button at bounding box center [844, 189] width 17 height 22
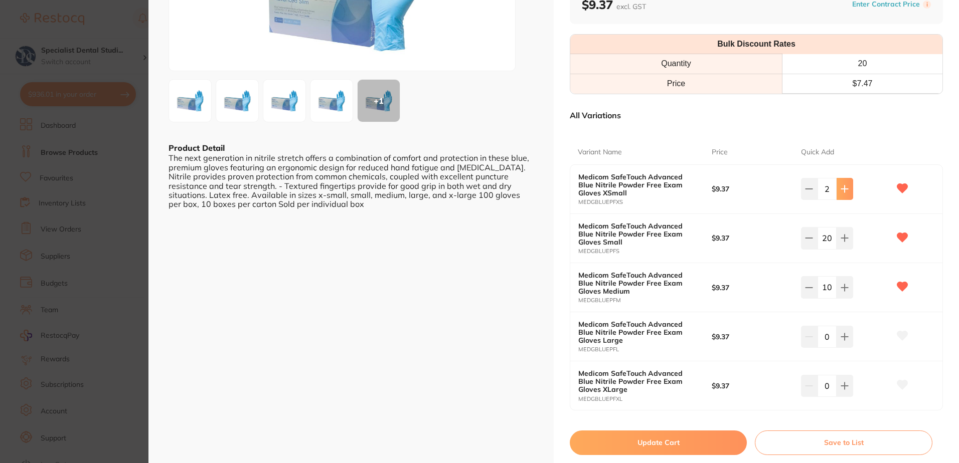
click at [843, 182] on button at bounding box center [844, 189] width 17 height 22
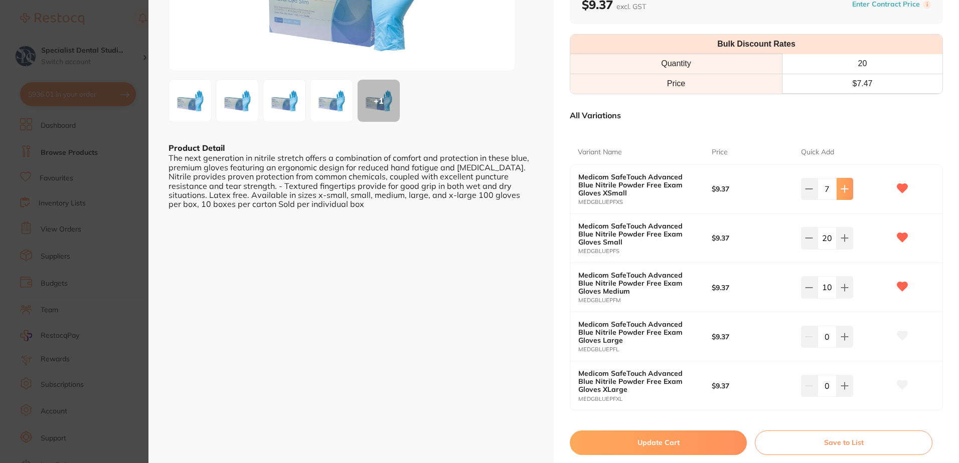
click at [843, 182] on button at bounding box center [844, 189] width 17 height 22
type input "10"
click at [710, 433] on button "Update Cart" at bounding box center [658, 443] width 177 height 24
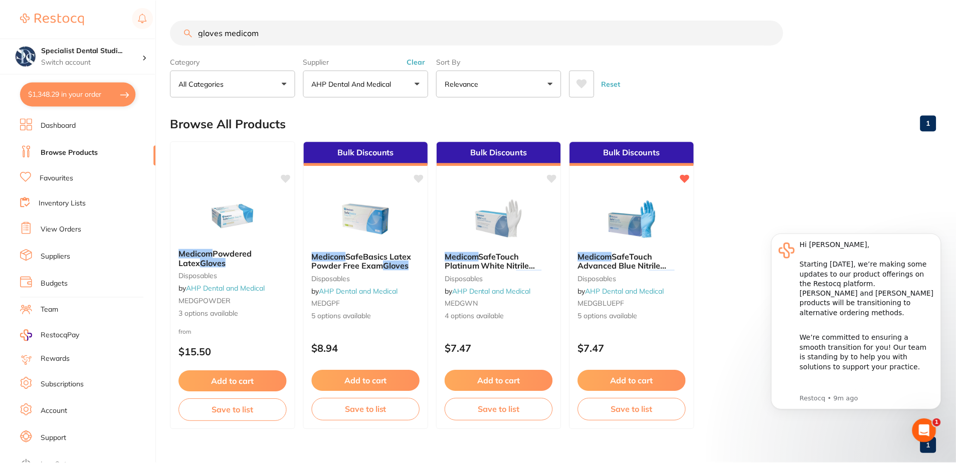
scroll to position [9, 0]
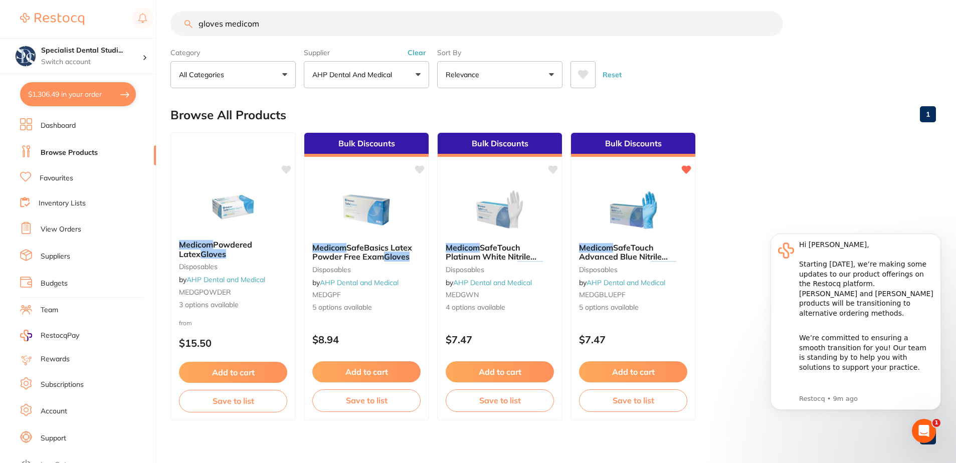
click at [326, 23] on input "gloves medicom" at bounding box center [476, 23] width 613 height 25
drag, startPoint x: 326, startPoint y: 23, endPoint x: 13, endPoint y: 25, distance: 313.4
click at [13, 25] on div "$1,306.49 Specialist Dental Studi... Switch account Specialist Dental Studio $1…" at bounding box center [478, 222] width 956 height 463
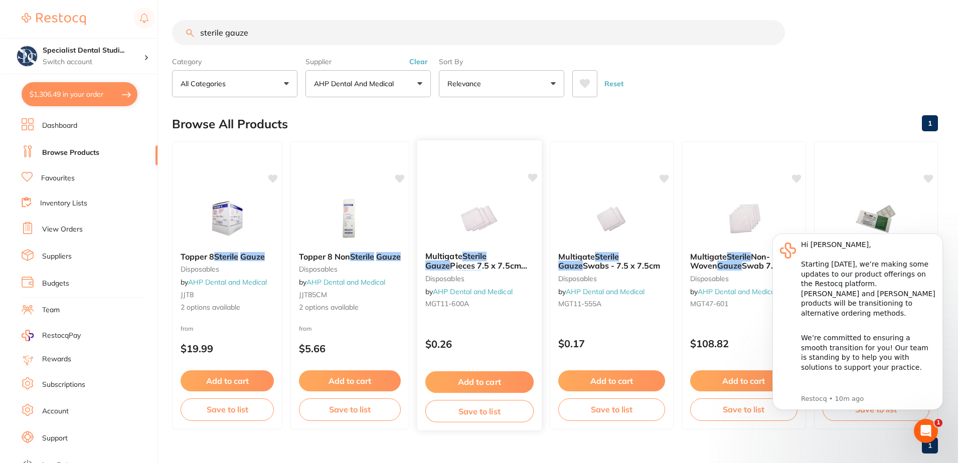
scroll to position [0, 0]
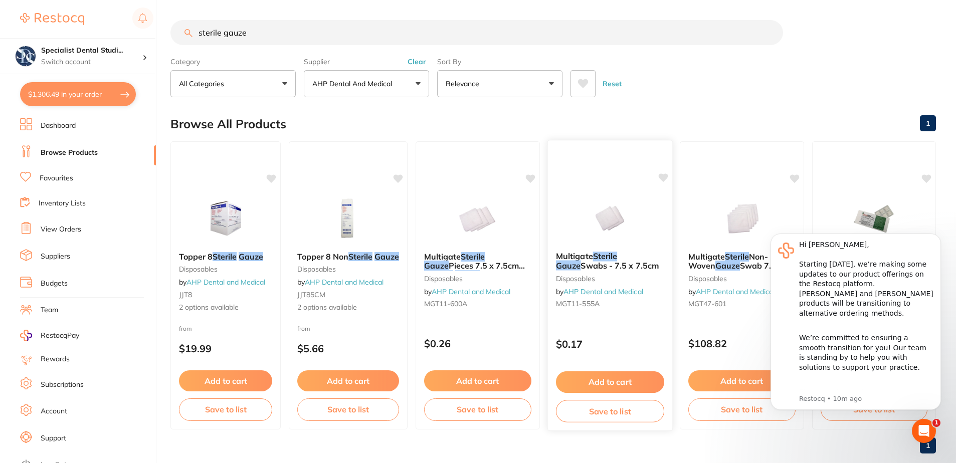
type input "sterile gauze"
click at [614, 231] on img at bounding box center [610, 218] width 66 height 51
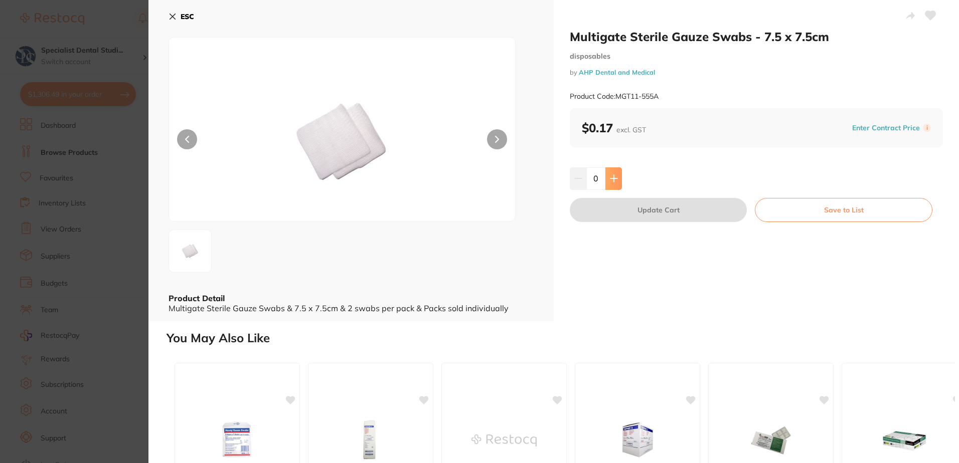
click at [612, 184] on button at bounding box center [613, 178] width 17 height 22
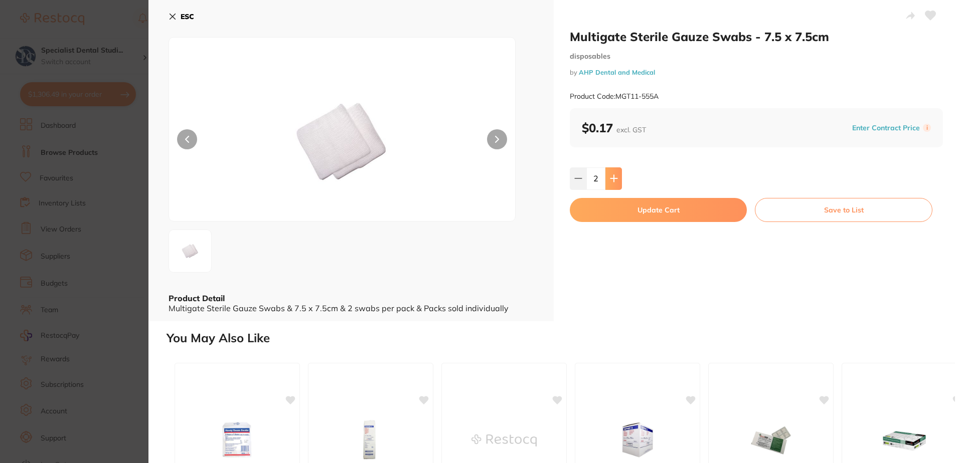
click at [612, 184] on button at bounding box center [613, 178] width 17 height 22
click at [616, 176] on button at bounding box center [613, 178] width 17 height 22
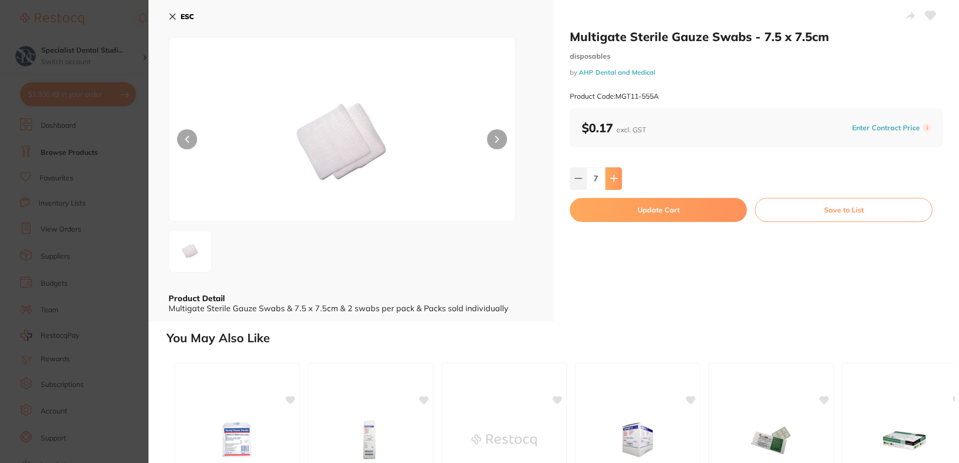
click at [616, 176] on button at bounding box center [613, 178] width 17 height 22
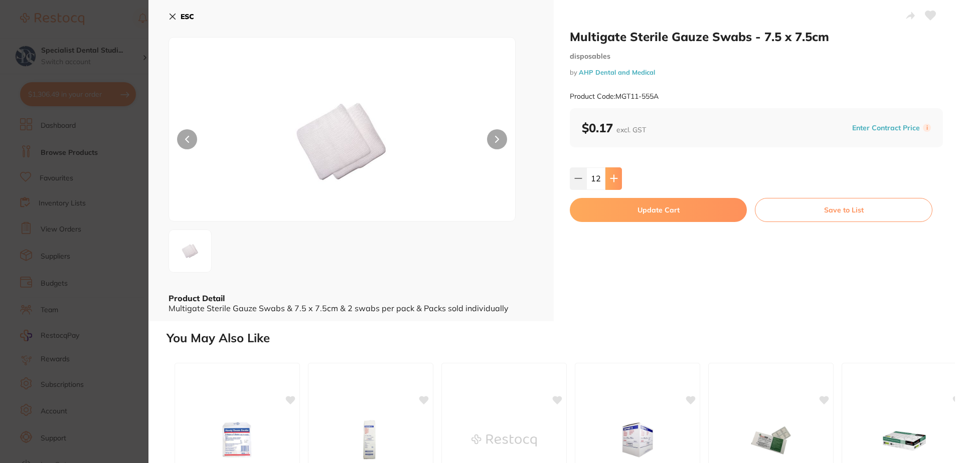
click at [616, 176] on button at bounding box center [613, 178] width 17 height 22
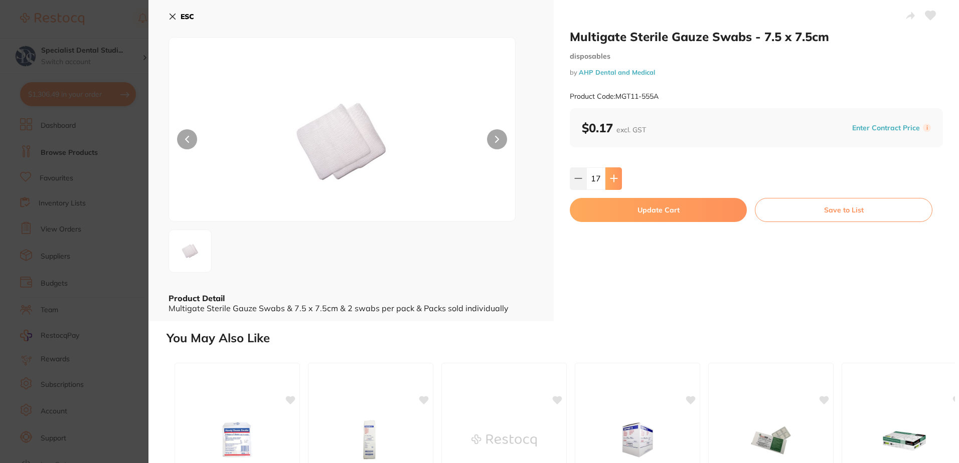
click at [616, 176] on button at bounding box center [613, 178] width 17 height 22
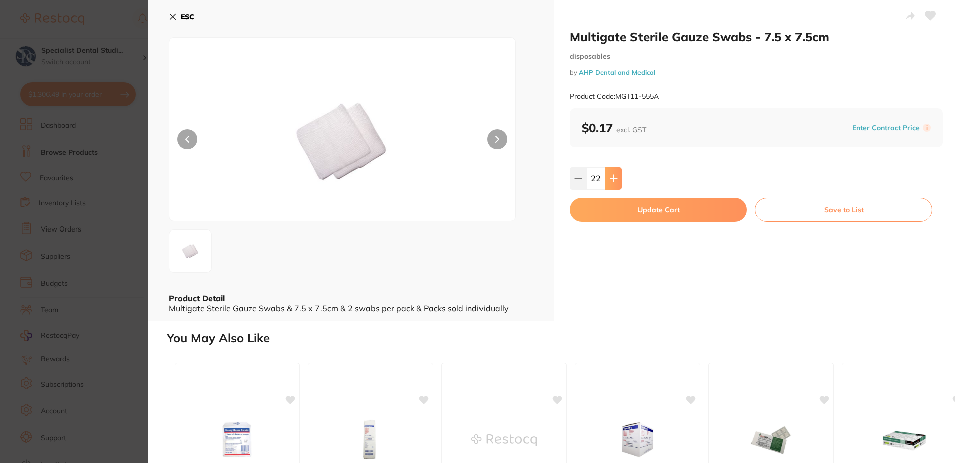
click at [616, 176] on button at bounding box center [613, 178] width 17 height 22
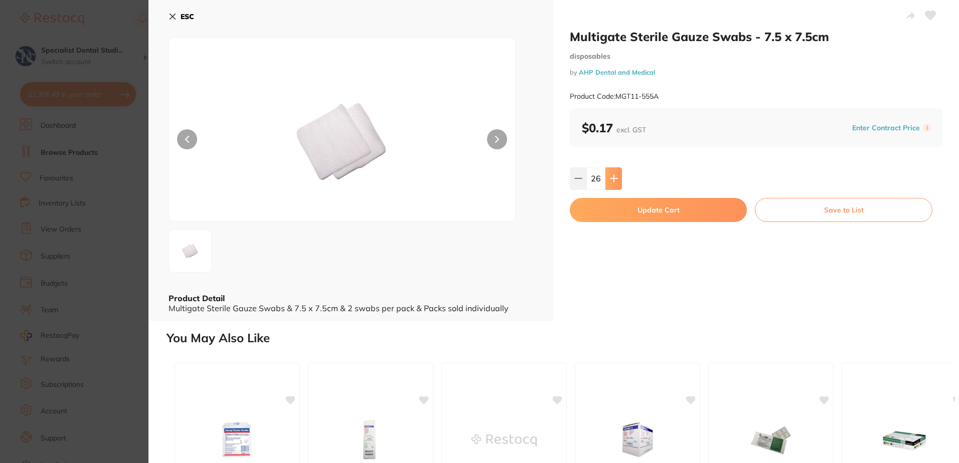
click at [616, 176] on button at bounding box center [613, 178] width 17 height 22
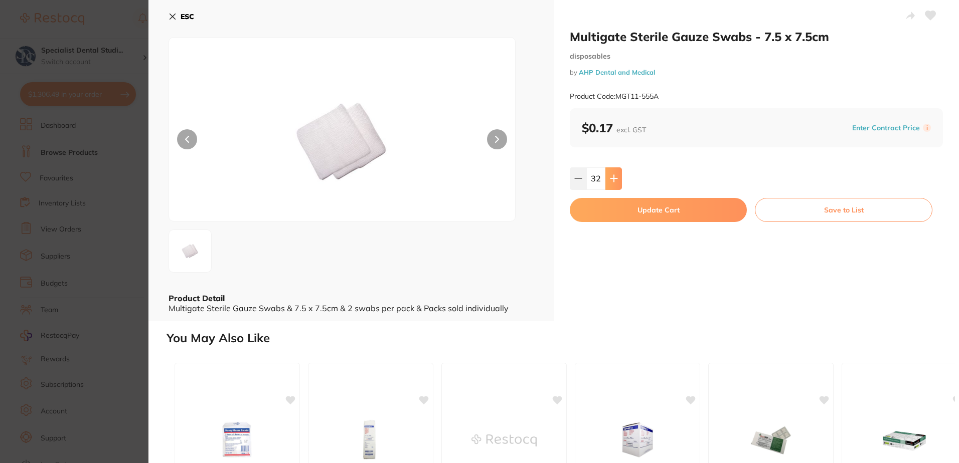
click at [616, 176] on button at bounding box center [613, 178] width 17 height 22
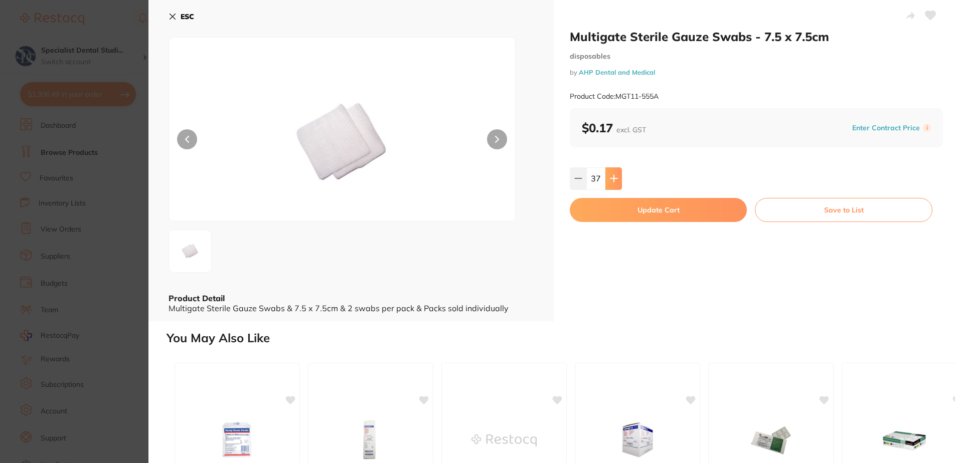
click at [616, 176] on button at bounding box center [613, 178] width 17 height 22
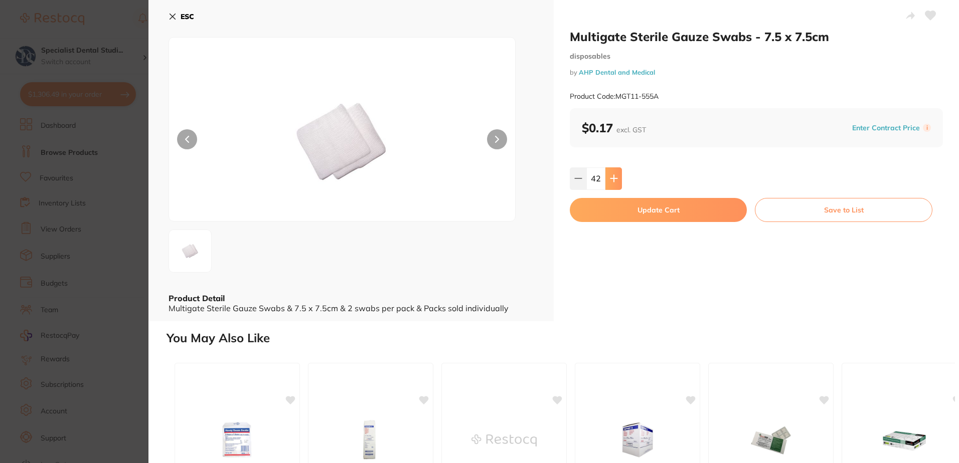
click at [616, 176] on button at bounding box center [613, 178] width 17 height 22
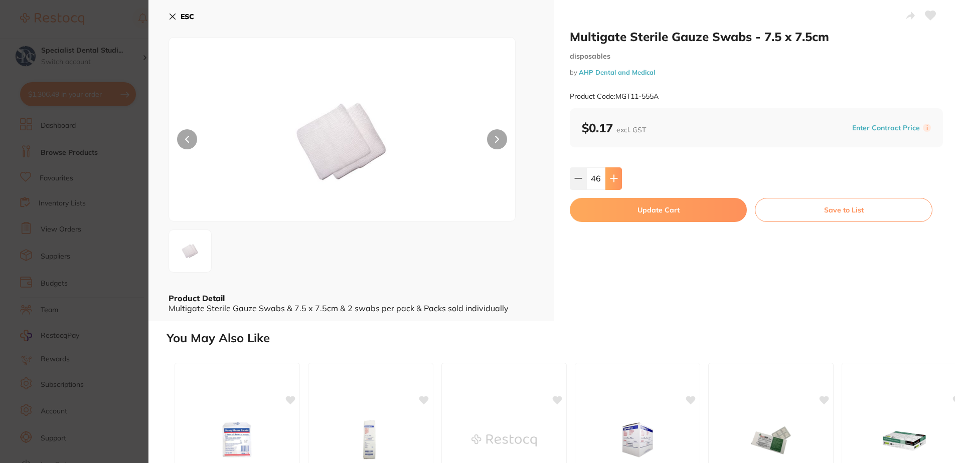
click at [616, 176] on button at bounding box center [613, 178] width 17 height 22
type input "50"
click at [665, 209] on button "Update Cart" at bounding box center [658, 210] width 177 height 24
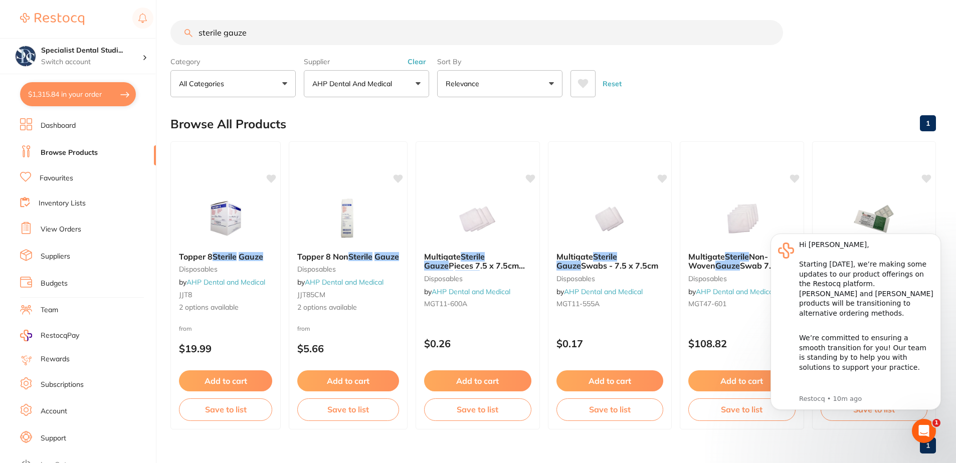
click at [95, 90] on button "$1,315.84 in your order" at bounding box center [78, 94] width 116 height 24
checkbox input "true"
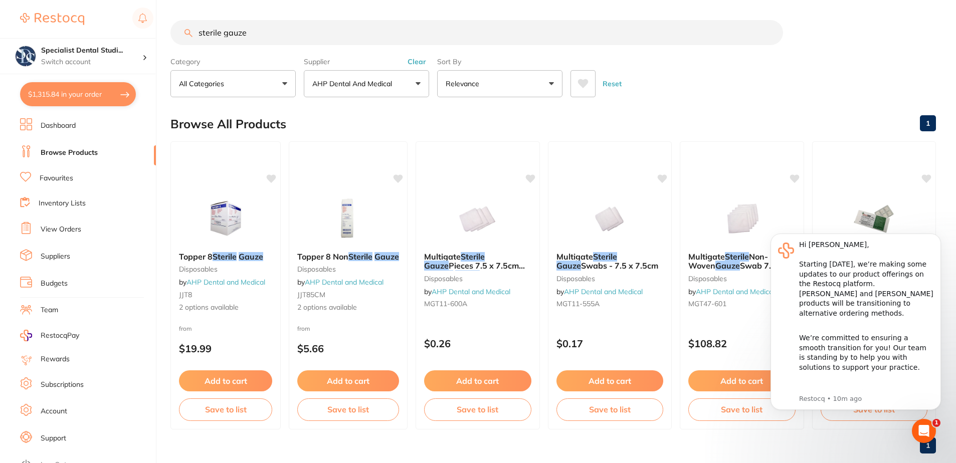
checkbox input "true"
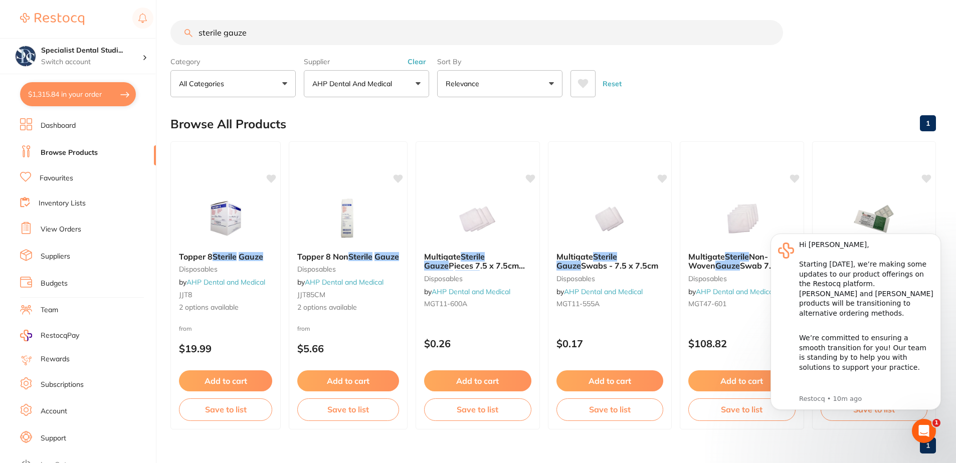
checkbox input "true"
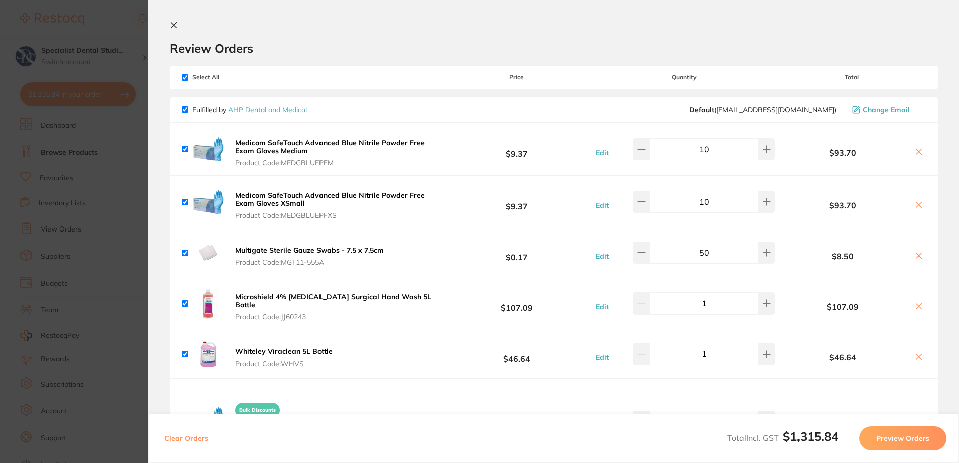
click at [912, 443] on button "Preview Orders" at bounding box center [902, 439] width 87 height 24
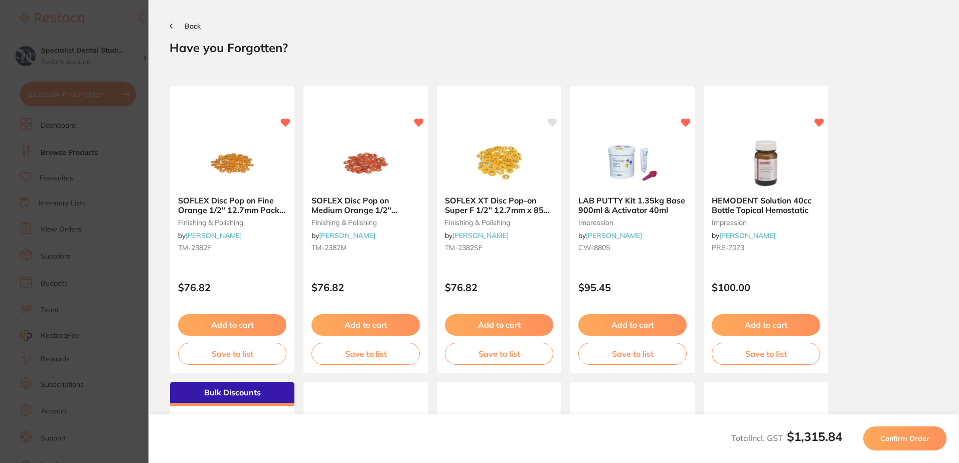
click at [907, 184] on div "SOFLEX Disc Pop on Fine Orange 1/2" 12.7mm Pack of 85 finishing & polishing by …" at bounding box center [553, 367] width 768 height 605
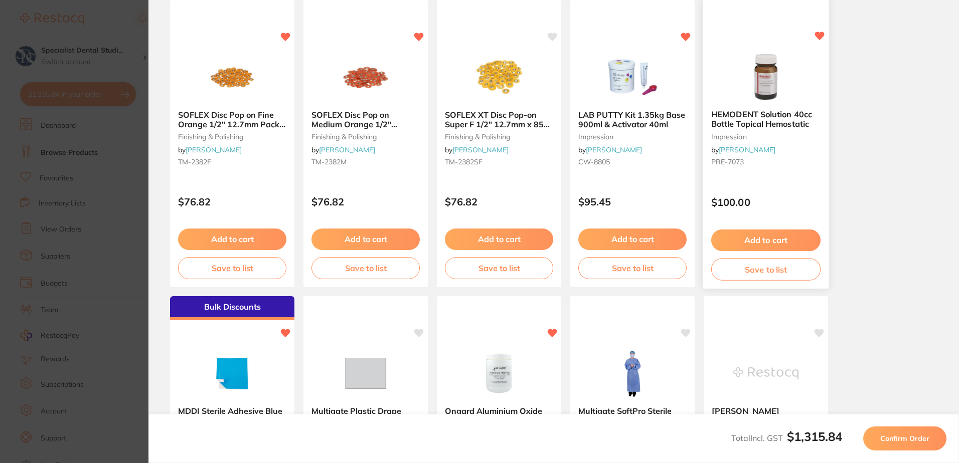
scroll to position [150, 0]
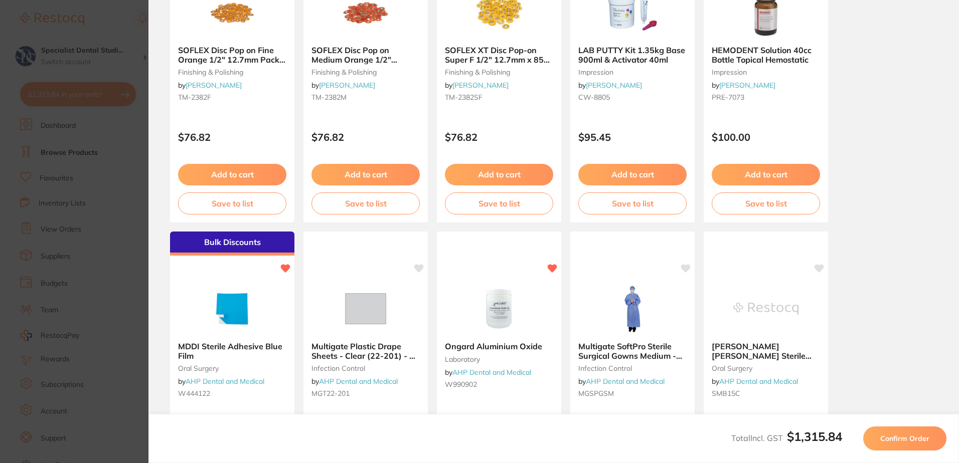
click at [908, 438] on span "Confirm Order" at bounding box center [904, 438] width 49 height 9
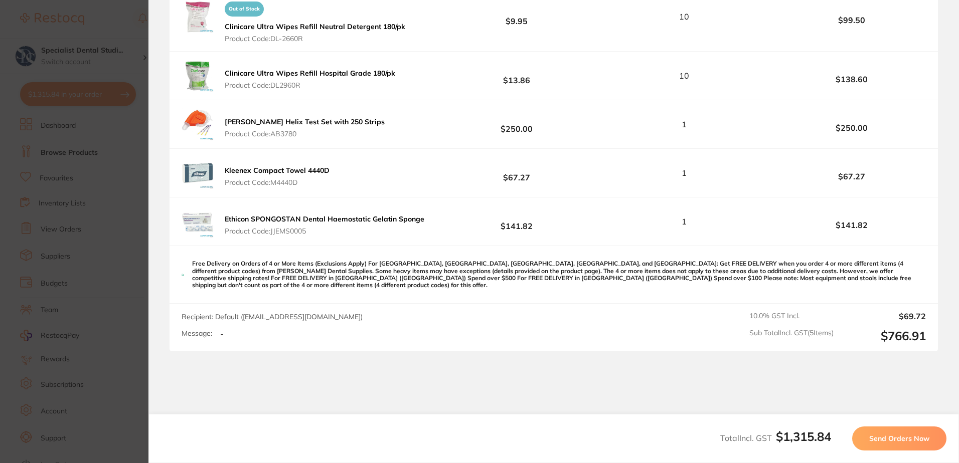
scroll to position [699, 0]
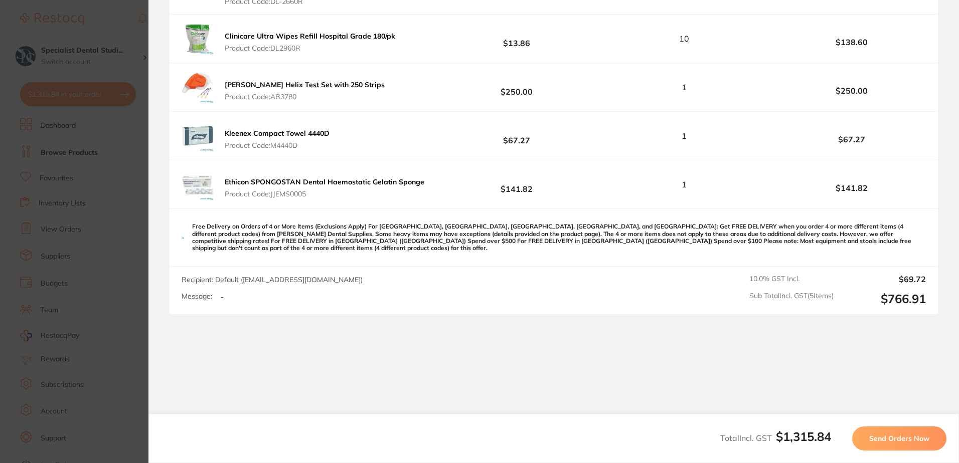
click at [889, 435] on span "Send Orders Now" at bounding box center [899, 438] width 60 height 9
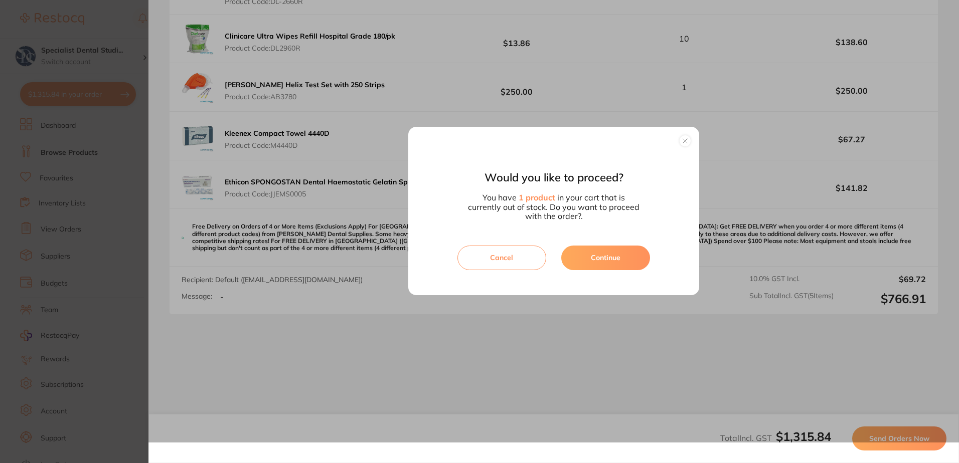
click at [521, 260] on button "Cancel" at bounding box center [501, 258] width 89 height 24
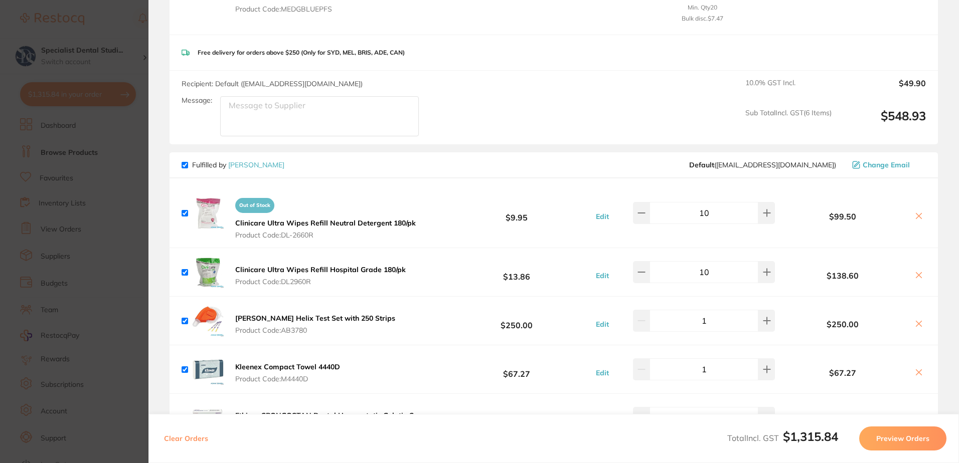
scroll to position [451, 0]
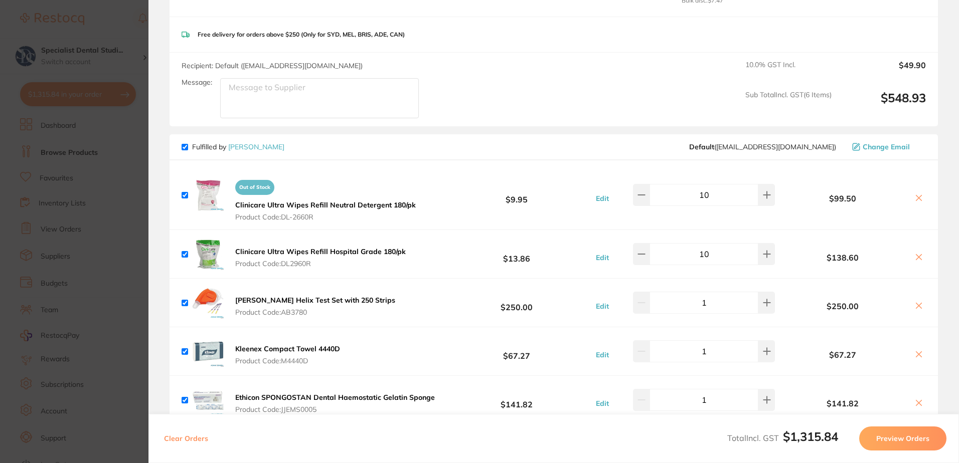
click at [919, 194] on icon at bounding box center [919, 198] width 8 height 8
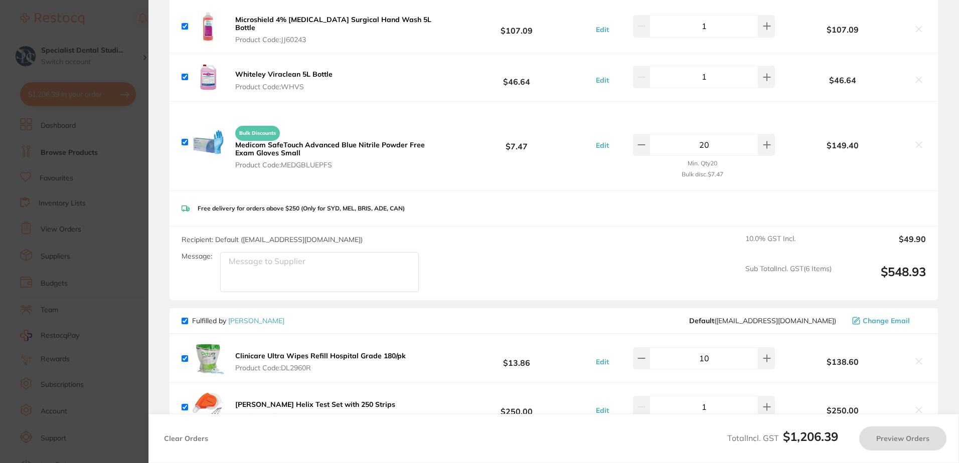
checkbox input "true"
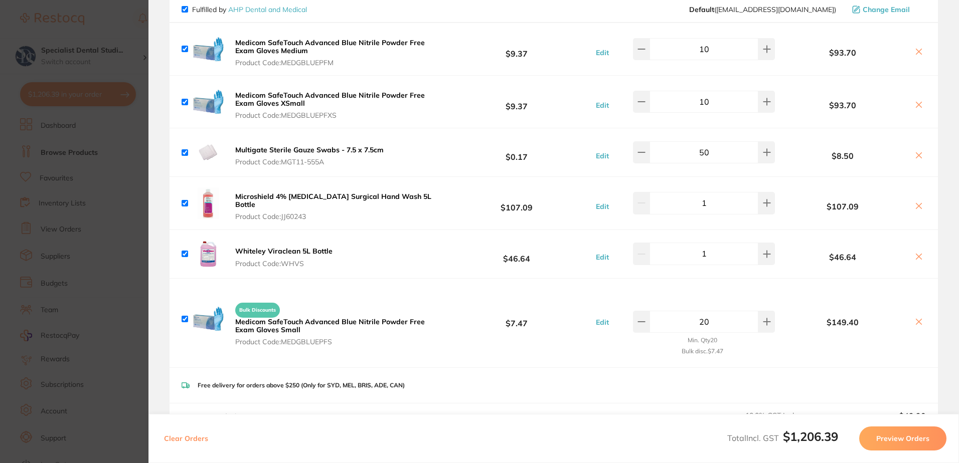
scroll to position [0, 0]
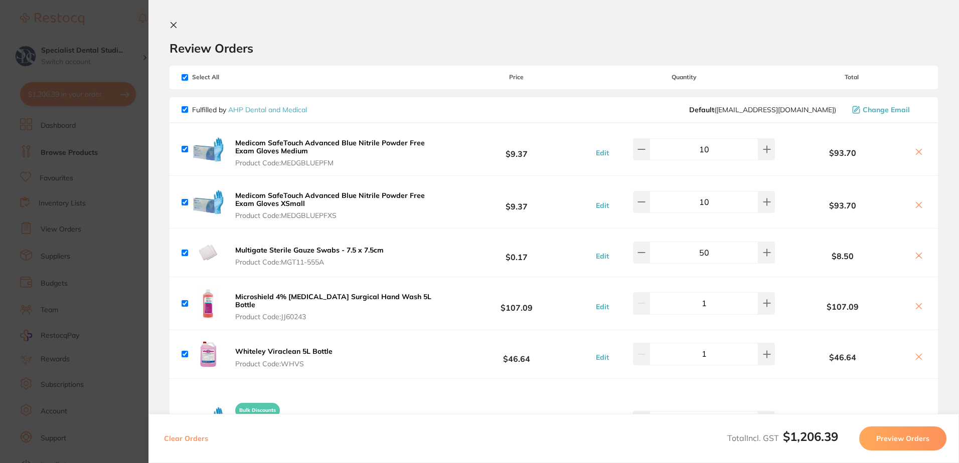
click at [172, 28] on icon at bounding box center [173, 25] width 8 height 8
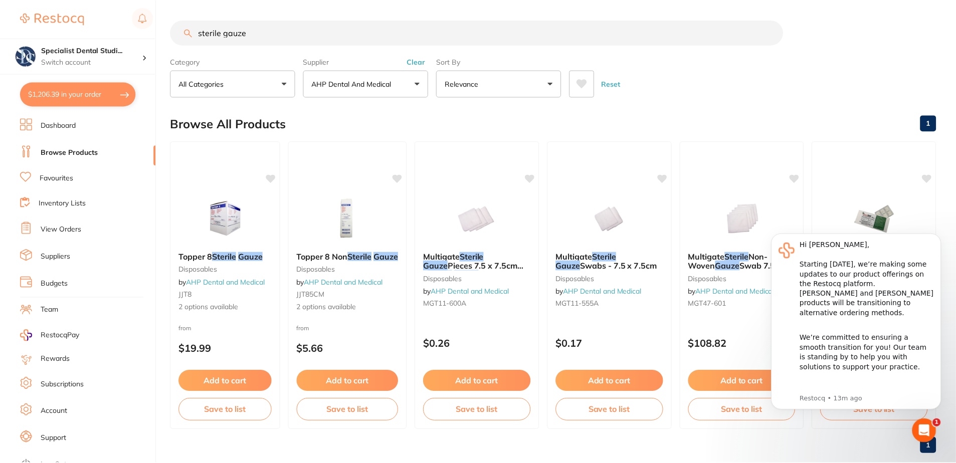
scroll to position [1, 0]
click at [330, 77] on button "AHP Dental and Medical" at bounding box center [366, 83] width 125 height 27
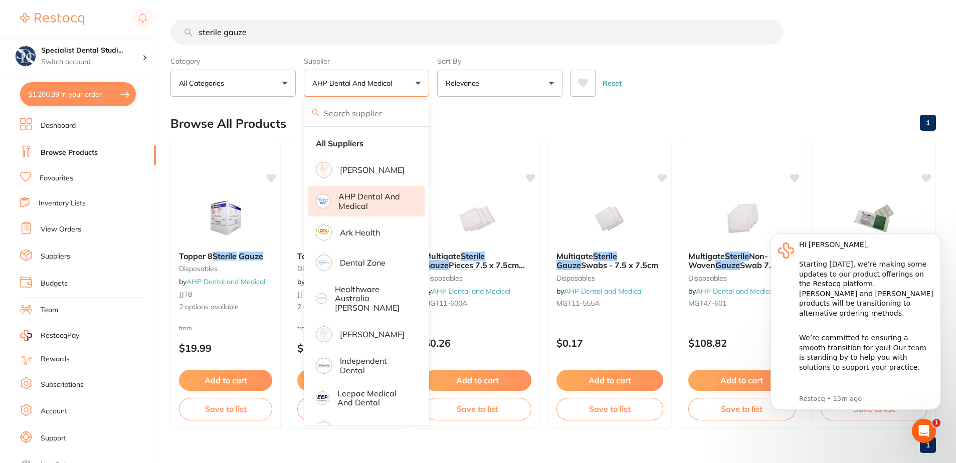
click at [319, 31] on input "sterile gauze" at bounding box center [476, 32] width 613 height 25
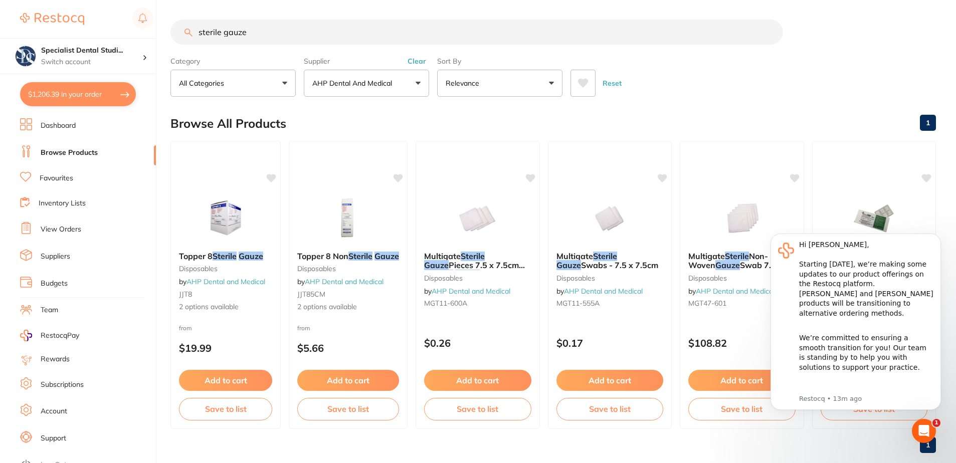
drag, startPoint x: 319, startPoint y: 31, endPoint x: 7, endPoint y: 36, distance: 312.4
click at [7, 36] on div "$1,206.39 Specialist Dental Studi... Switch account Specialist Dental Studio $1…" at bounding box center [478, 230] width 956 height 463
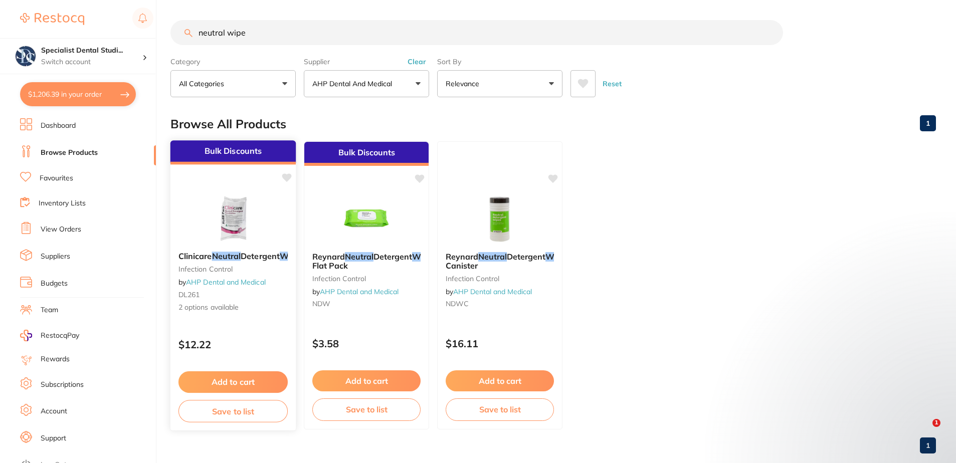
type input "neutral wipe"
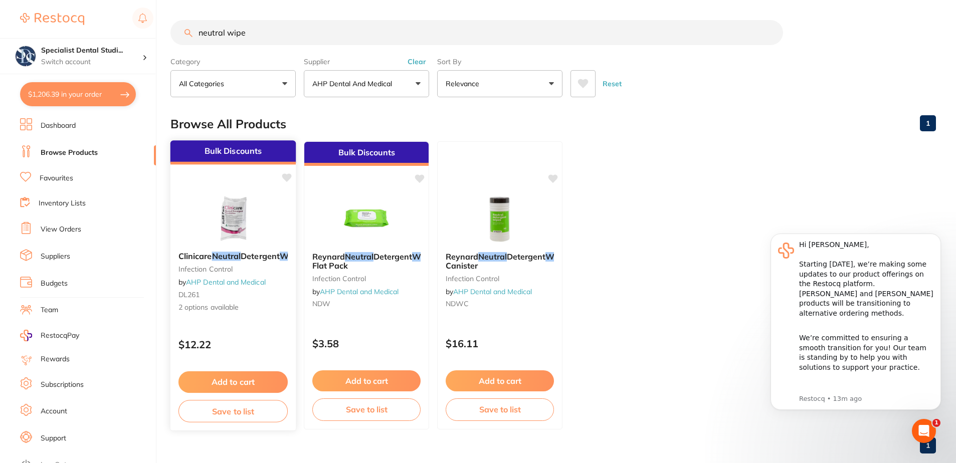
click at [241, 195] on img at bounding box center [233, 218] width 66 height 51
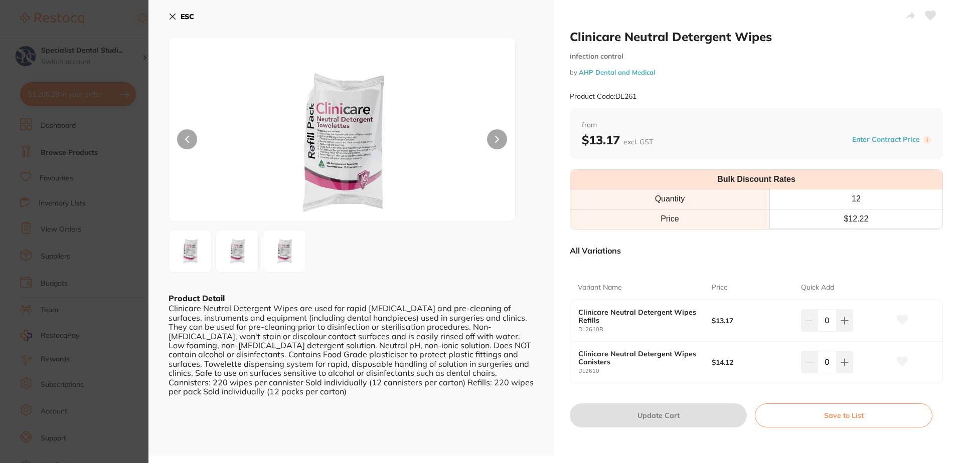
click at [903, 323] on icon at bounding box center [902, 320] width 11 height 10
click at [841, 321] on icon at bounding box center [844, 320] width 7 height 7
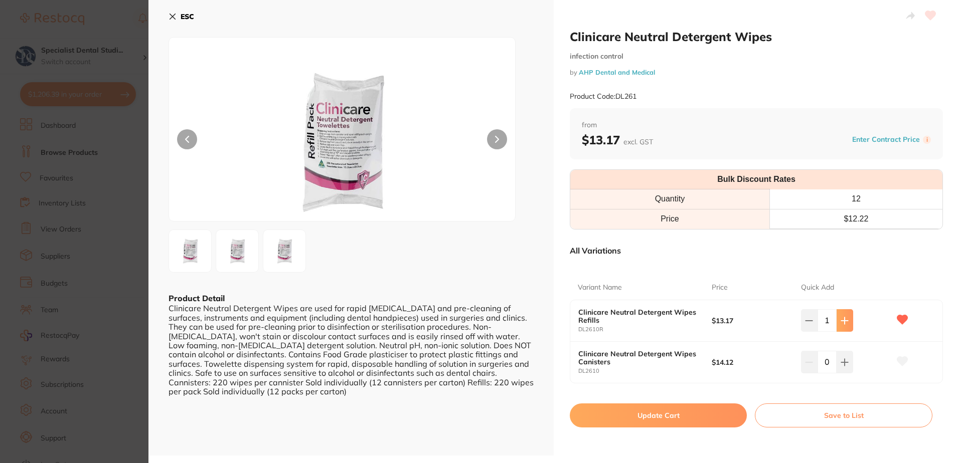
click at [841, 321] on icon at bounding box center [844, 320] width 7 height 7
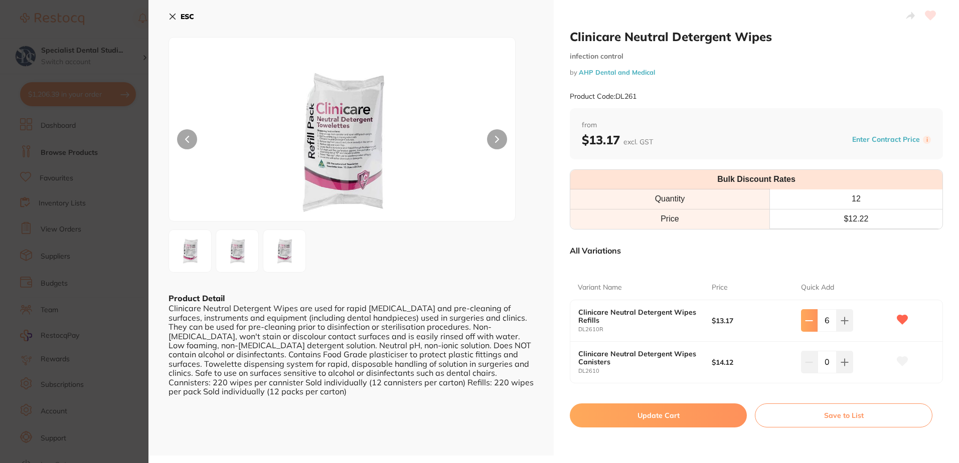
click at [802, 316] on button at bounding box center [809, 320] width 17 height 22
type input "5"
click at [699, 410] on button "Update Cart" at bounding box center [658, 416] width 177 height 24
checkbox input "false"
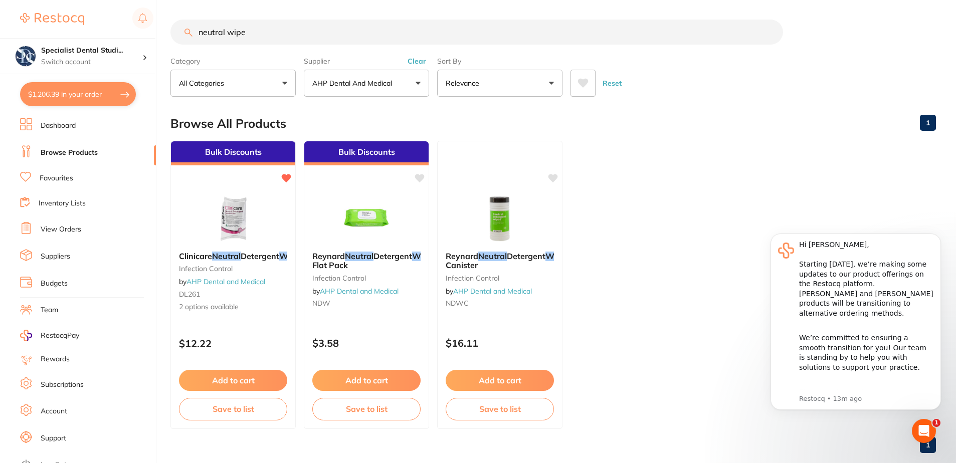
click at [57, 93] on button "$1,206.39 in your order" at bounding box center [78, 94] width 116 height 24
checkbox input "true"
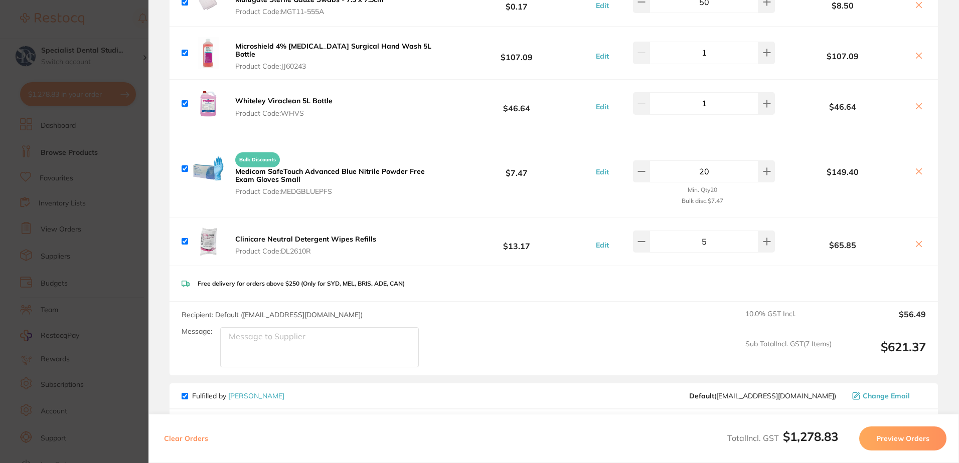
scroll to position [602, 0]
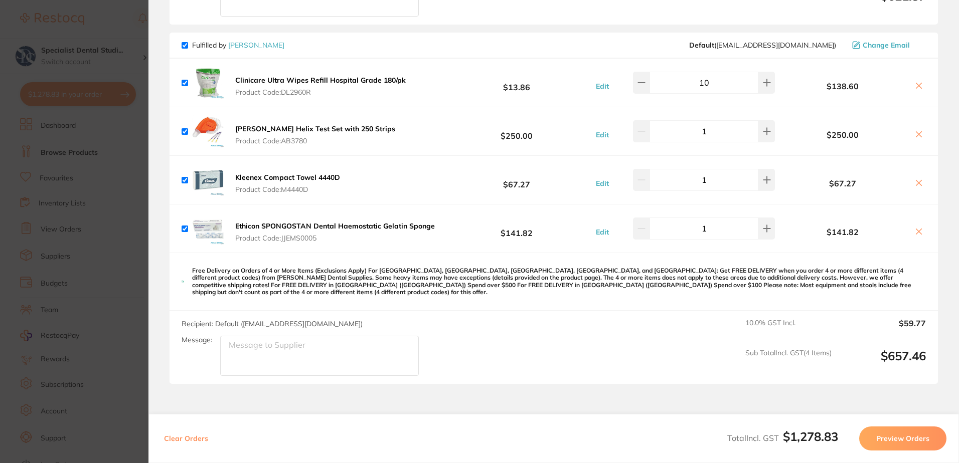
click at [905, 444] on button "Preview Orders" at bounding box center [902, 439] width 87 height 24
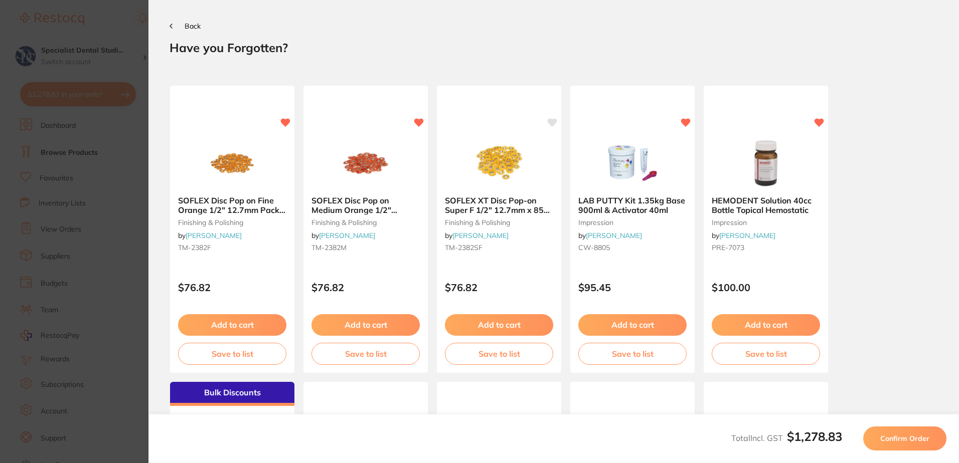
scroll to position [0, 0]
click at [920, 431] on button "Confirm Order" at bounding box center [904, 439] width 83 height 24
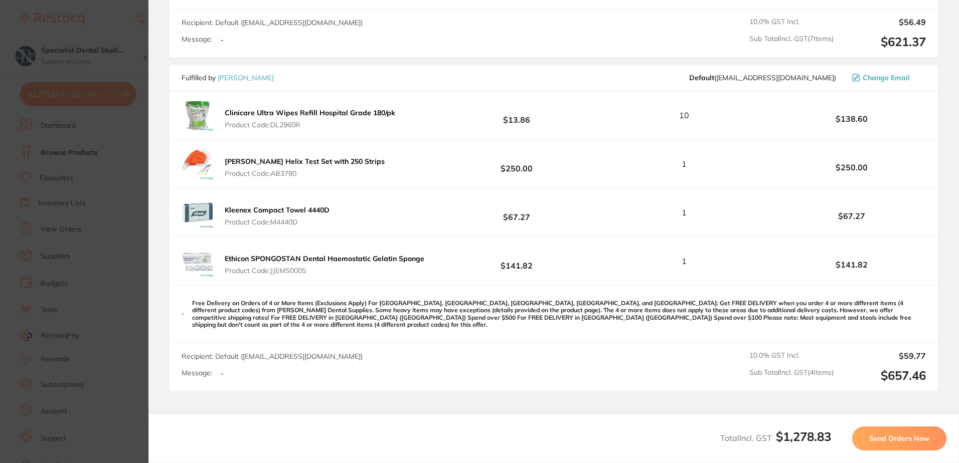
click at [910, 440] on span "Send Orders Now" at bounding box center [899, 438] width 60 height 9
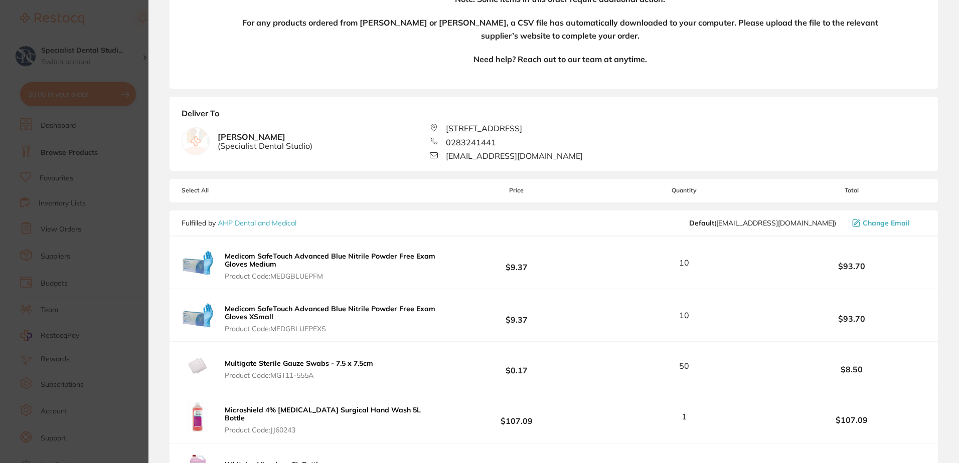
scroll to position [103, 0]
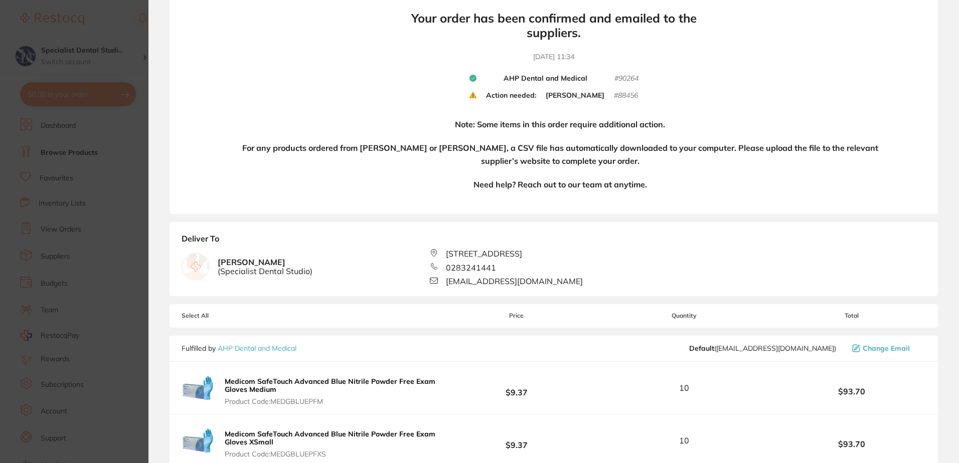
click at [676, 225] on div "Deliver To [PERSON_NAME] ( Specialist Dental Studio ) [STREET_ADDRESS] 02832414…" at bounding box center [553, 259] width 768 height 75
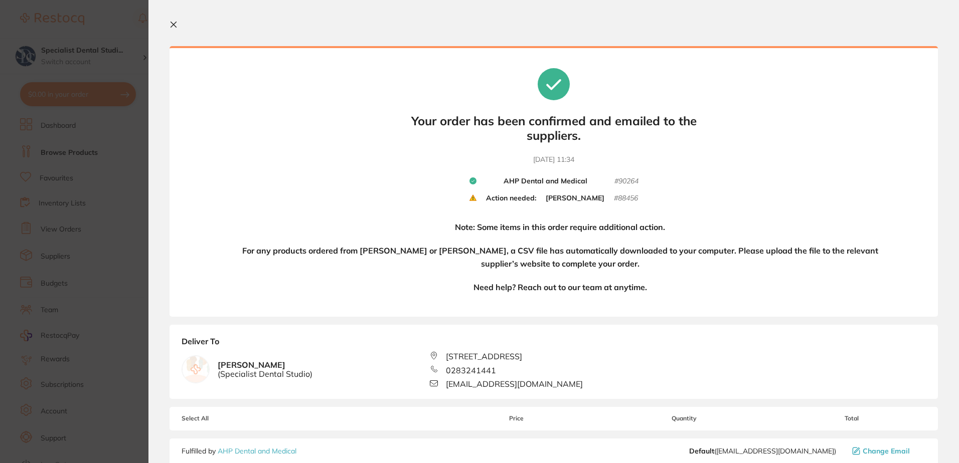
scroll to position [0, 0]
